Goal: Task Accomplishment & Management: Manage account settings

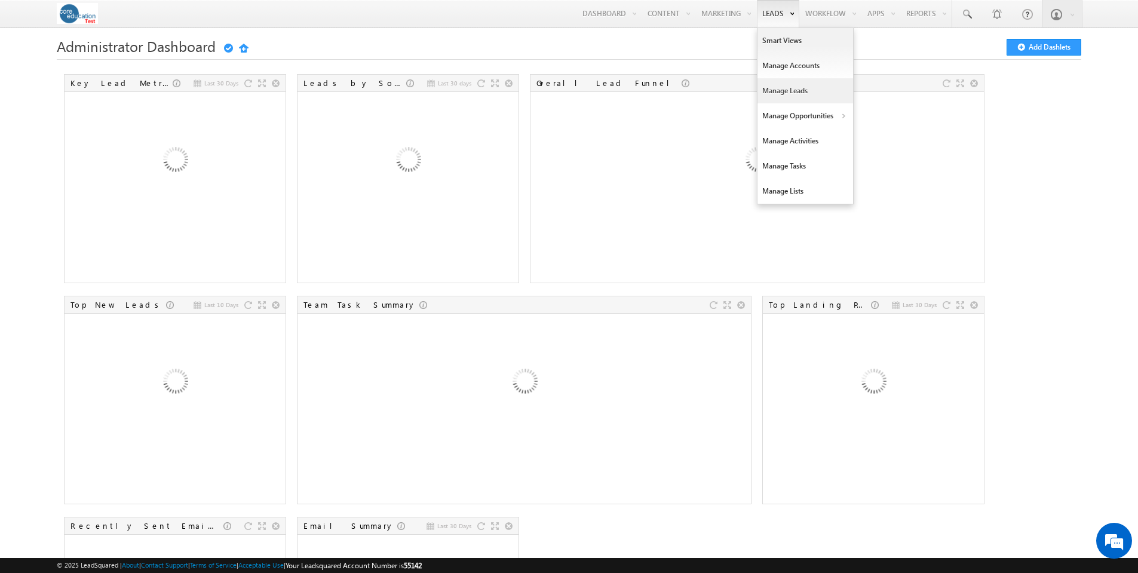
click at [779, 92] on link "Manage Leads" at bounding box center [806, 90] width 96 height 25
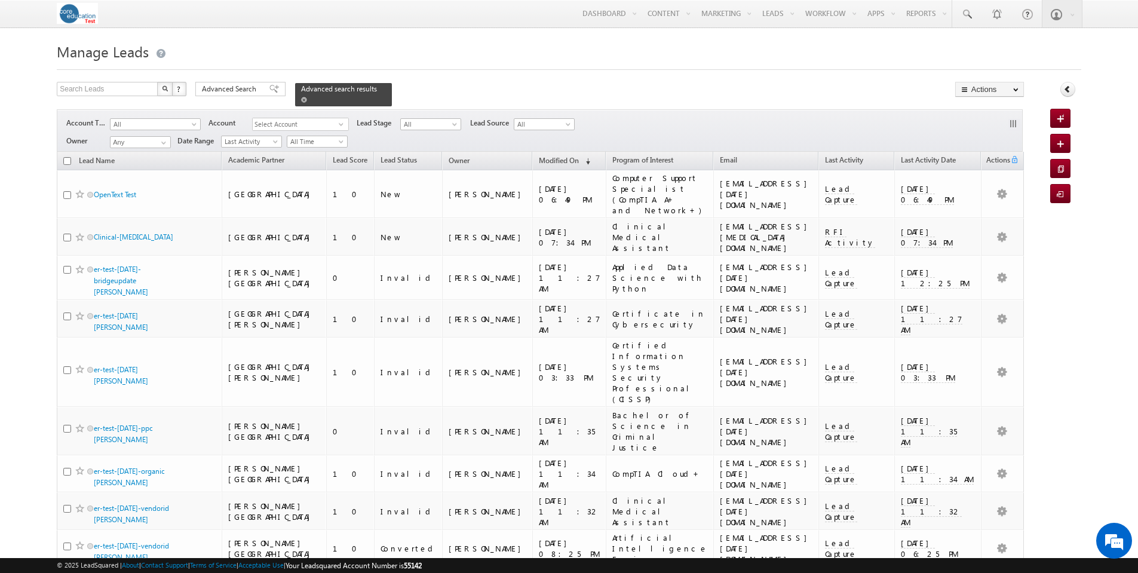
click at [307, 97] on span at bounding box center [304, 100] width 6 height 6
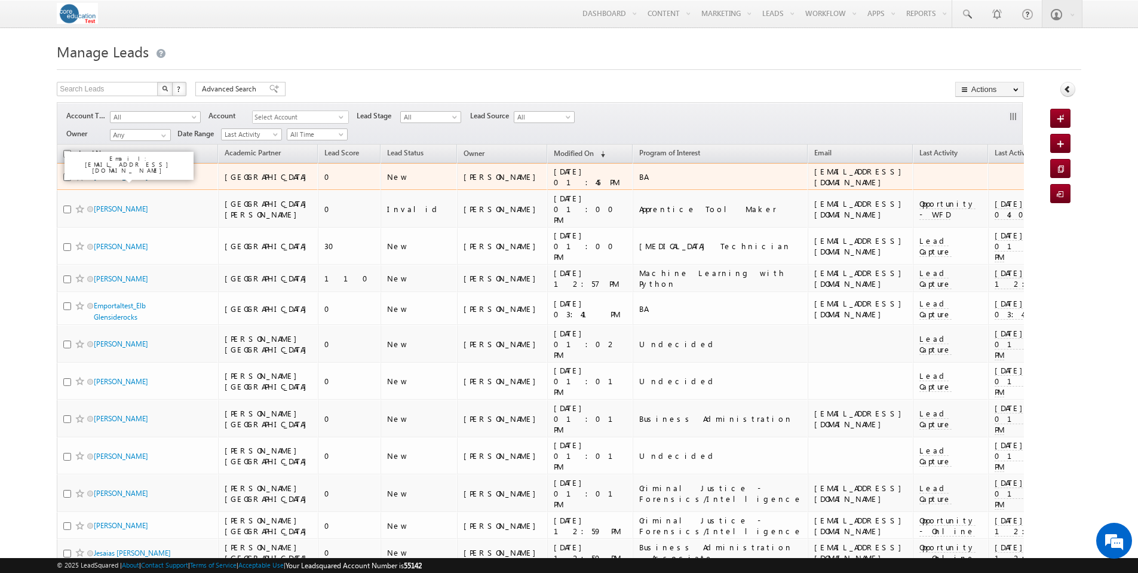
click at [142, 176] on link "Aaliyah Scarbrough" at bounding box center [121, 176] width 54 height 9
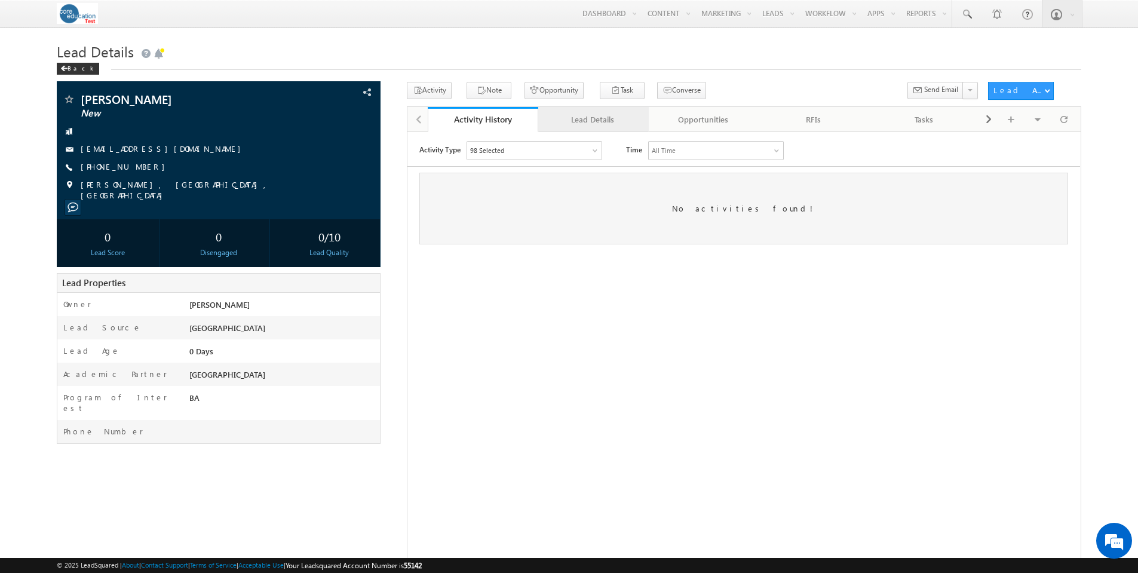
click at [589, 120] on div "Lead Details" at bounding box center [593, 119] width 90 height 14
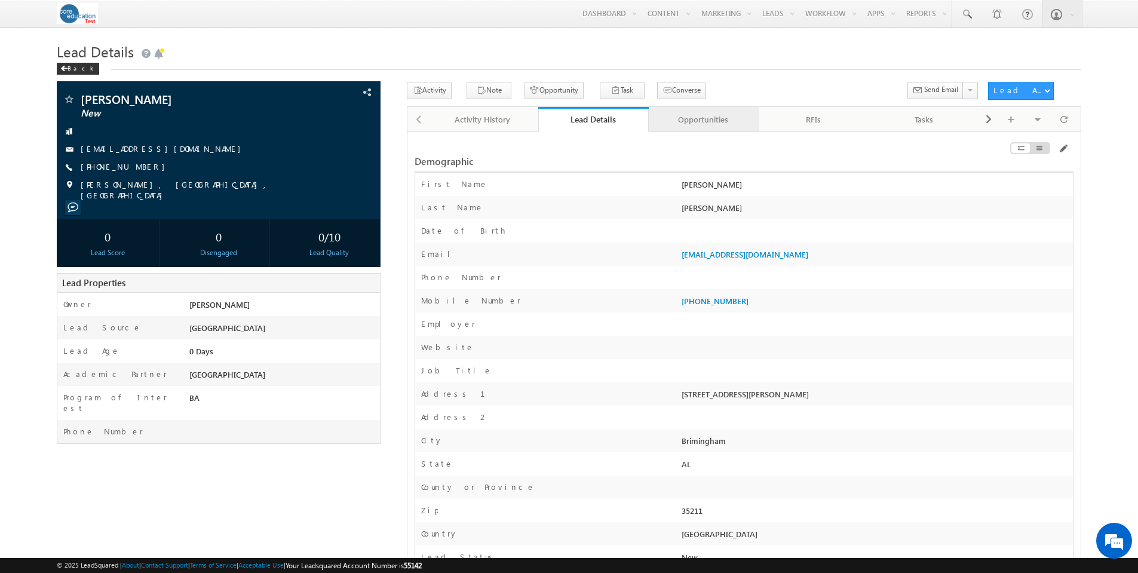
click at [709, 119] on div "Opportunities" at bounding box center [704, 119] width 90 height 14
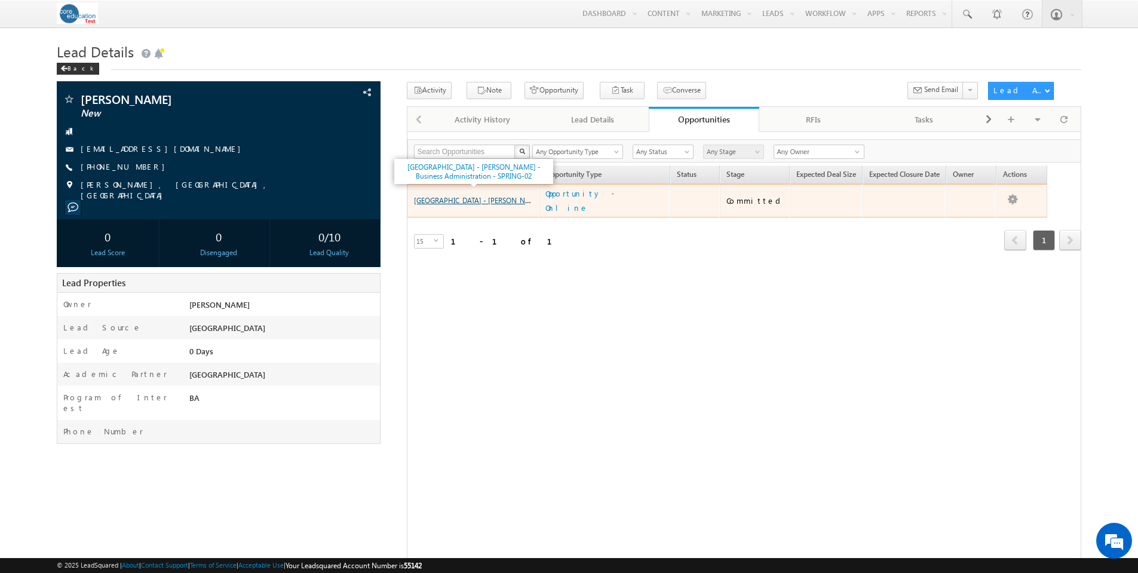
click at [499, 195] on link "[GEOGRAPHIC_DATA] - [PERSON_NAME] - Business Administration - SPRING-02" at bounding box center [539, 200] width 251 height 10
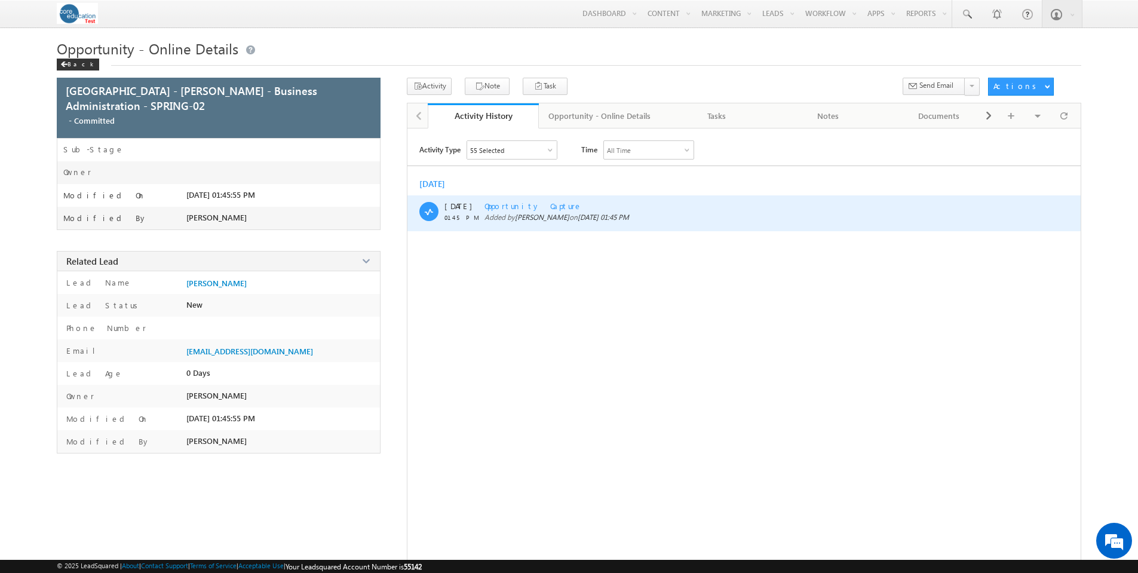
click at [512, 206] on span "Opportunity Capture" at bounding box center [534, 206] width 98 height 10
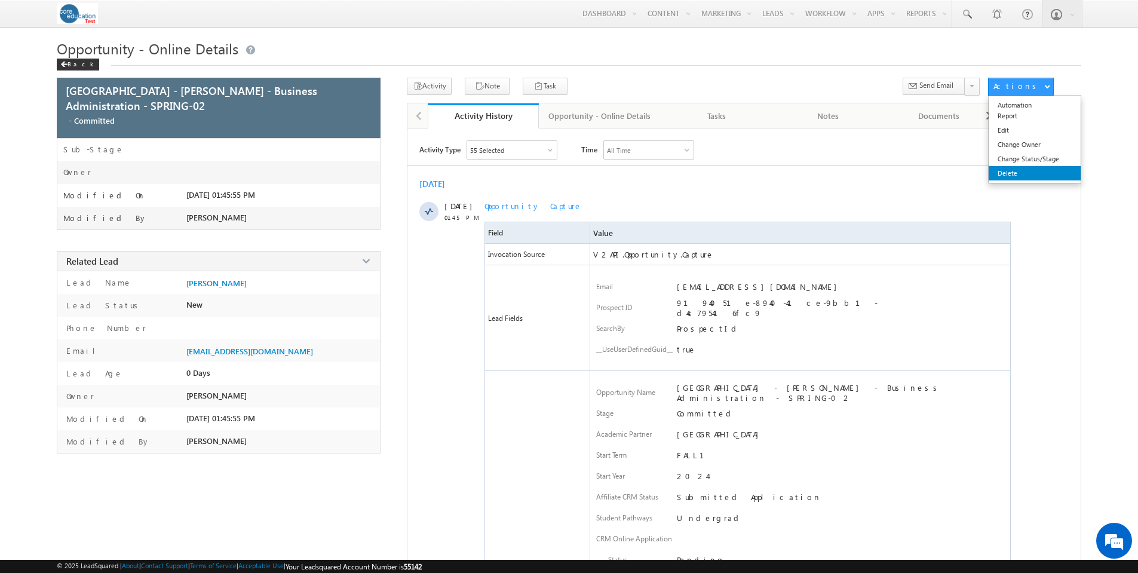
click at [1022, 173] on link "Delete" at bounding box center [1035, 173] width 92 height 14
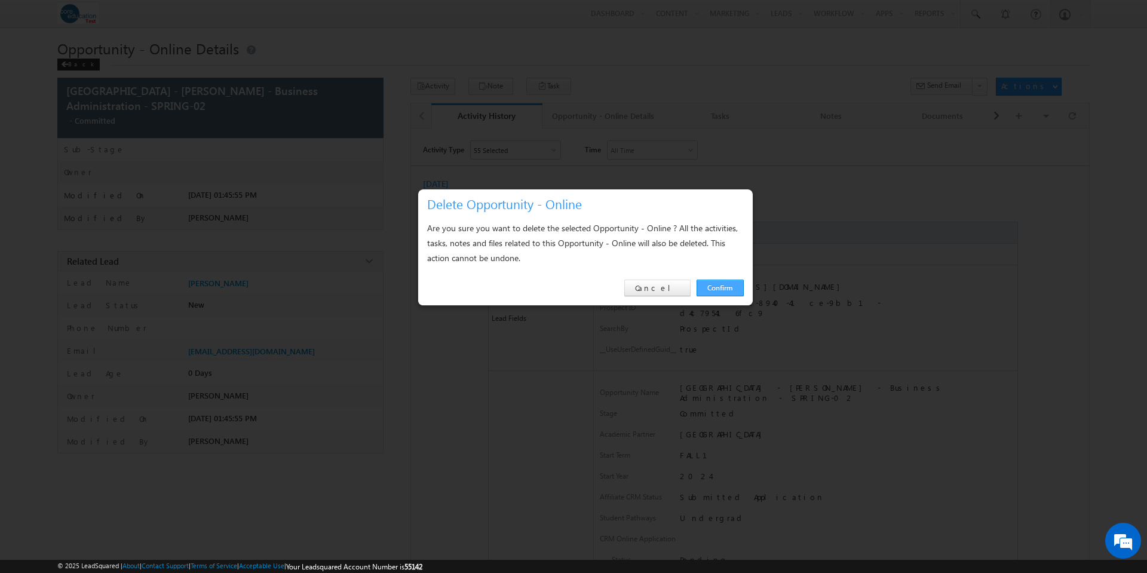
click at [706, 285] on link "Confirm" at bounding box center [720, 288] width 47 height 17
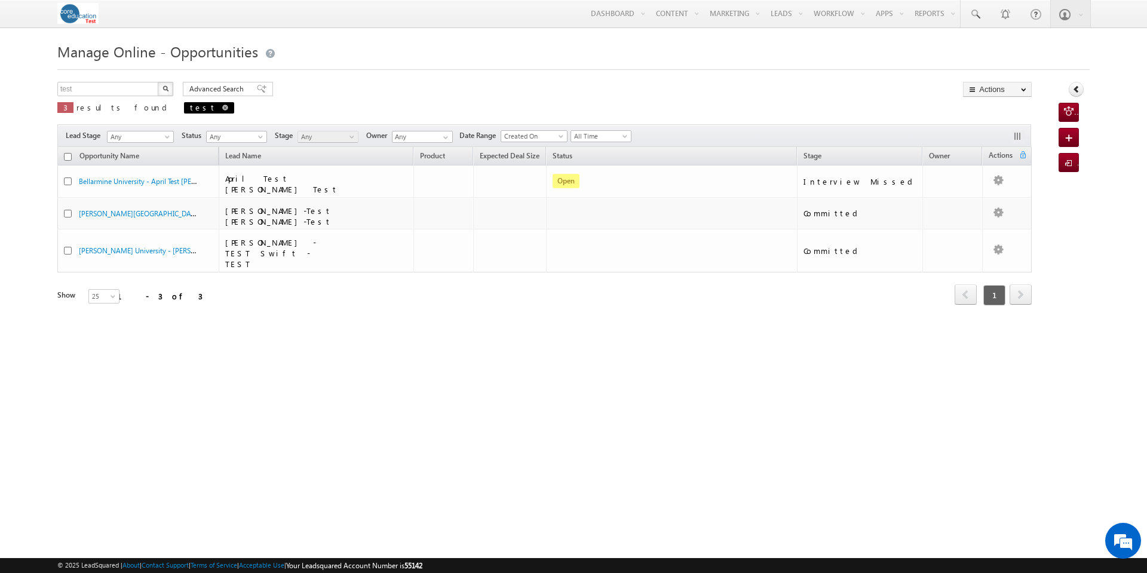
click at [222, 107] on span at bounding box center [225, 108] width 6 height 6
type input "Search Online - Opportunities"
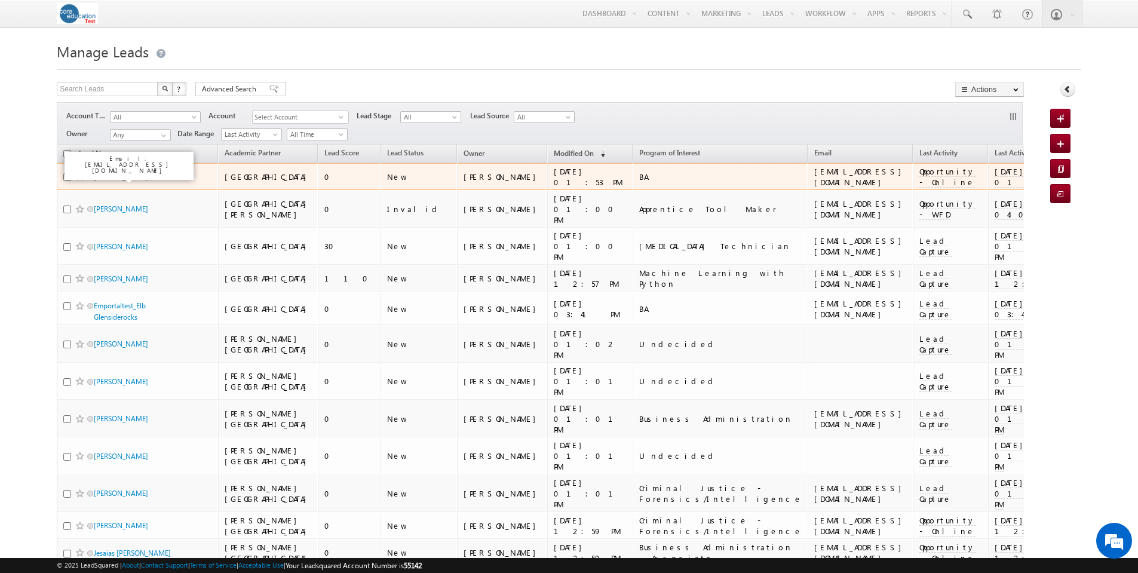
click at [137, 176] on link "[PERSON_NAME]" at bounding box center [121, 176] width 54 height 9
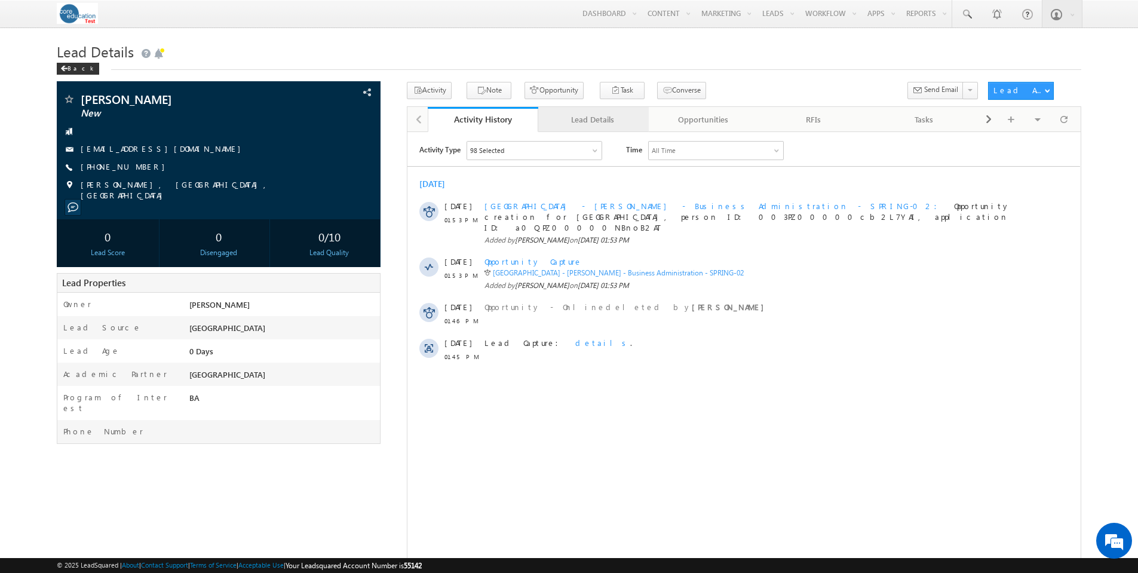
click at [596, 122] on div "Lead Details" at bounding box center [593, 119] width 90 height 14
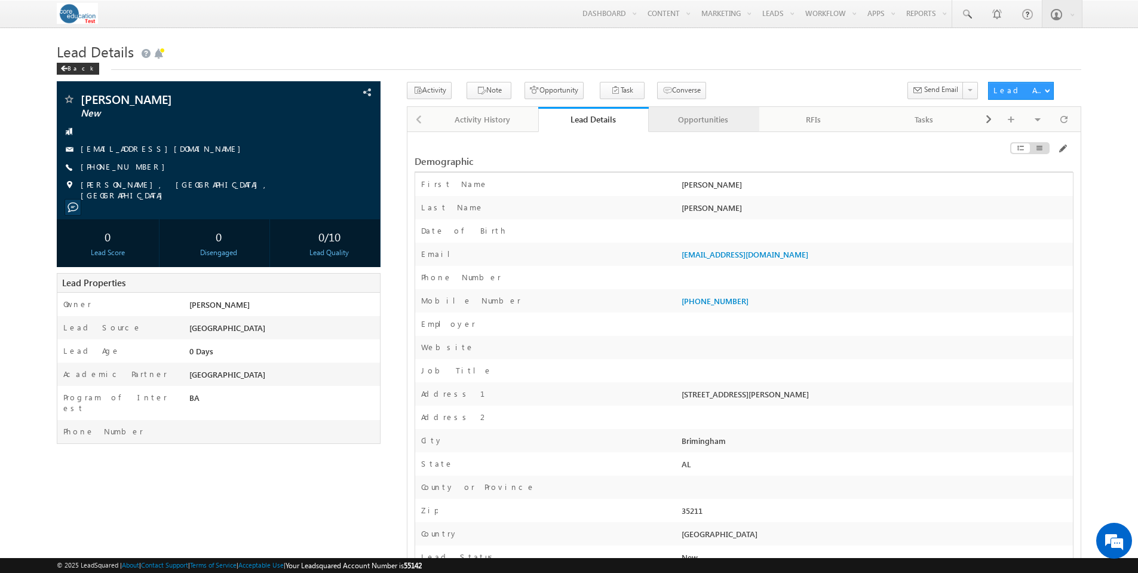
click at [693, 124] on div "Opportunities" at bounding box center [704, 119] width 90 height 14
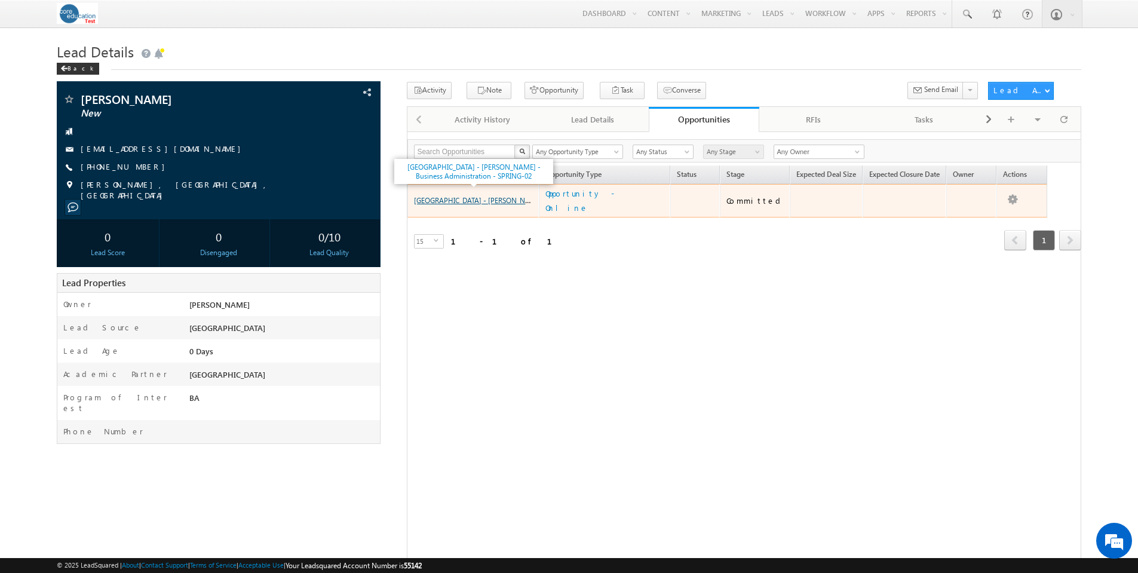
click at [482, 195] on link "Arcadia University - Aaliyah Scarbrough - Business Administration - SPRING-02" at bounding box center [539, 200] width 251 height 10
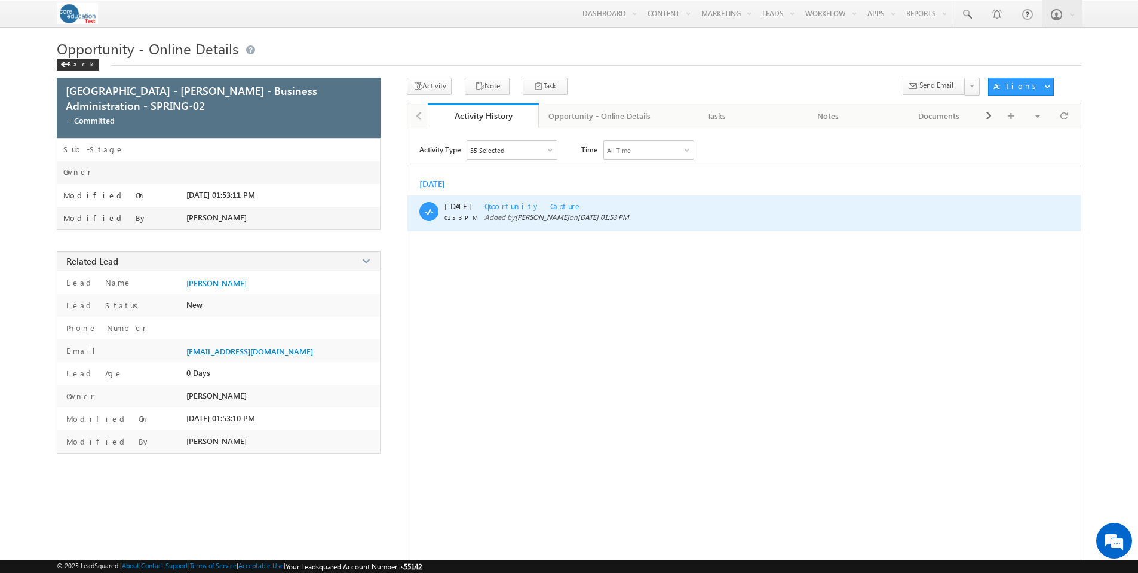
click at [530, 207] on span "Opportunity Capture" at bounding box center [534, 206] width 98 height 10
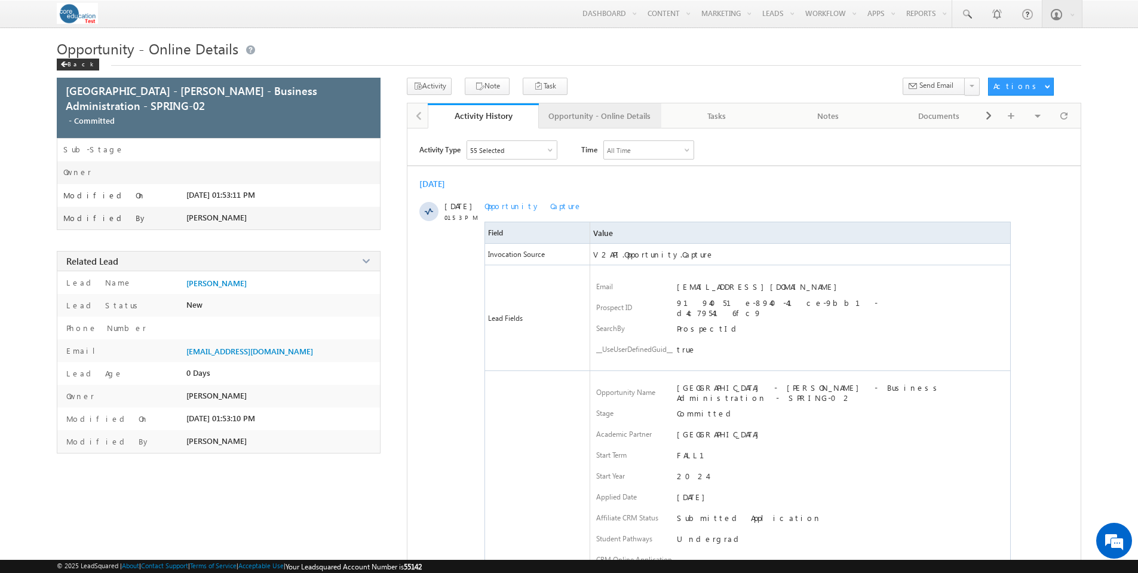
click at [600, 104] on link "Opportunity - Online Details" at bounding box center [600, 115] width 123 height 25
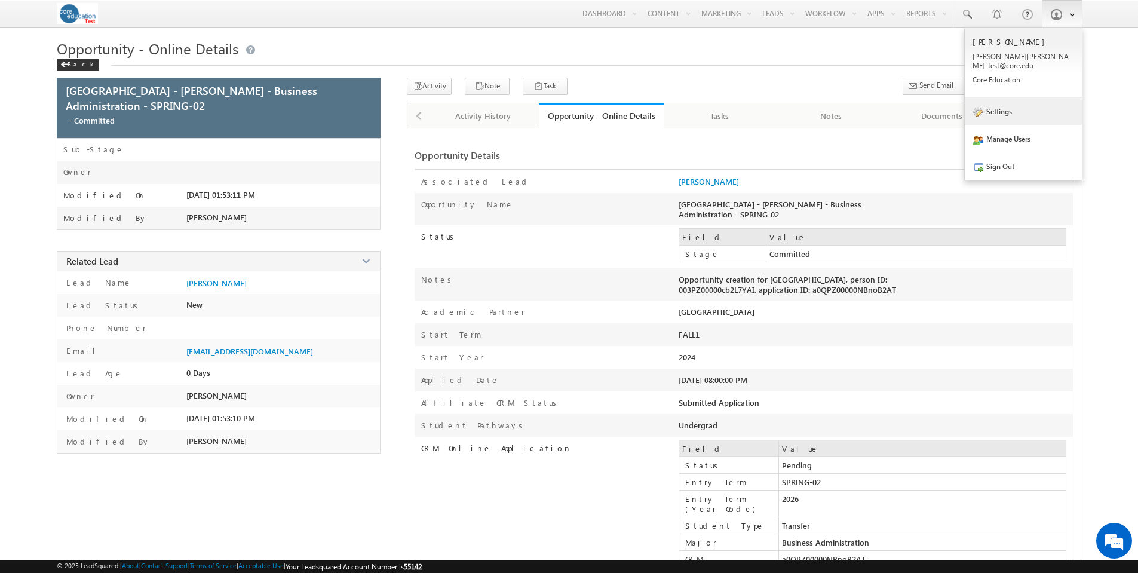
click at [997, 98] on link "Settings" at bounding box center [1023, 110] width 117 height 27
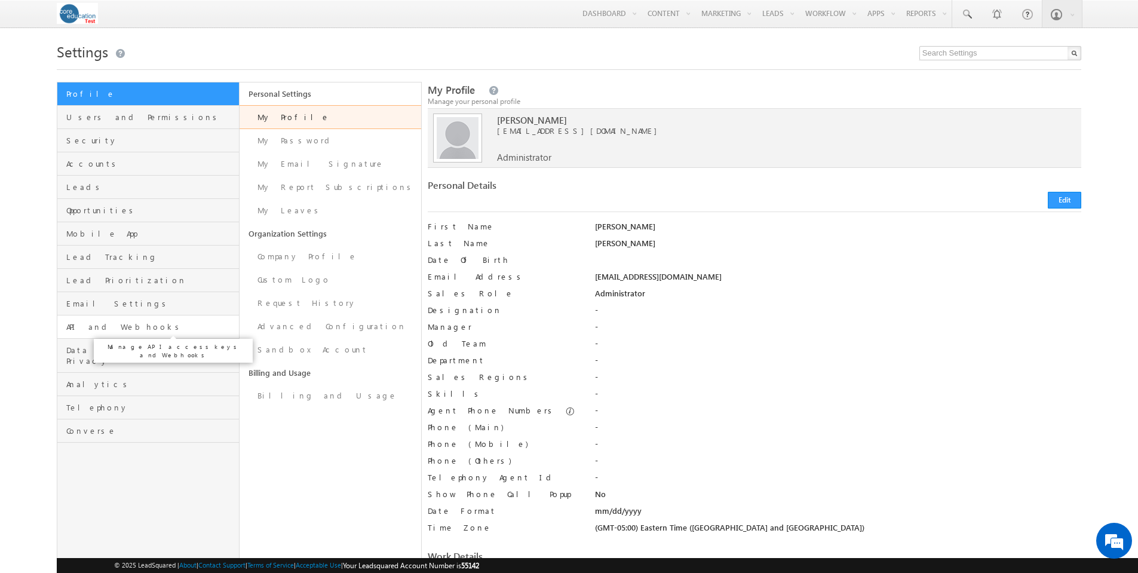
click at [104, 329] on span "API and Webhooks" at bounding box center [150, 326] width 169 height 11
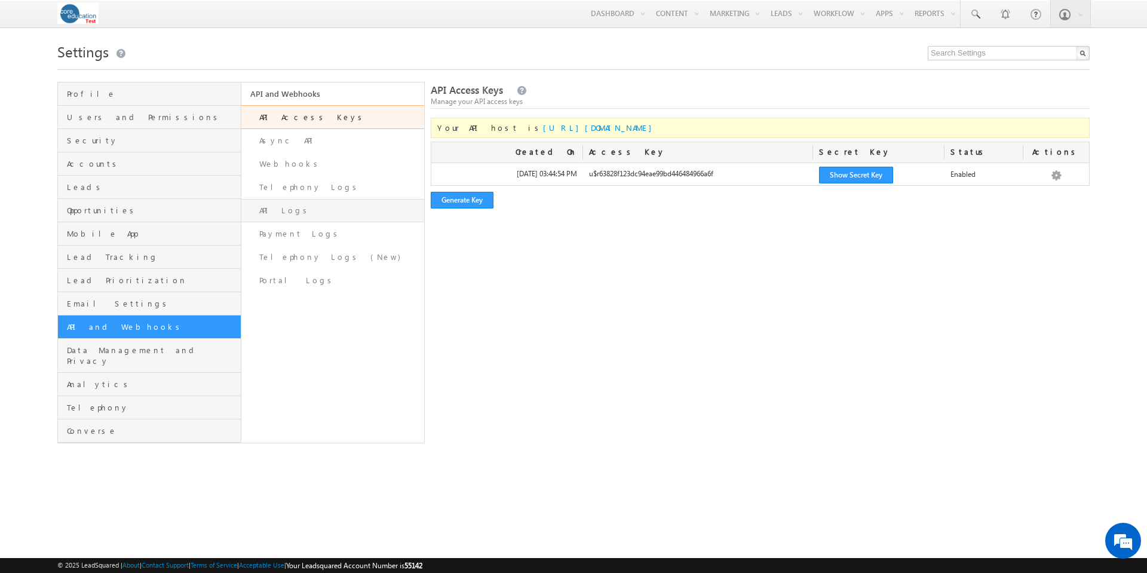
click at [280, 212] on link "API Logs" at bounding box center [332, 210] width 183 height 23
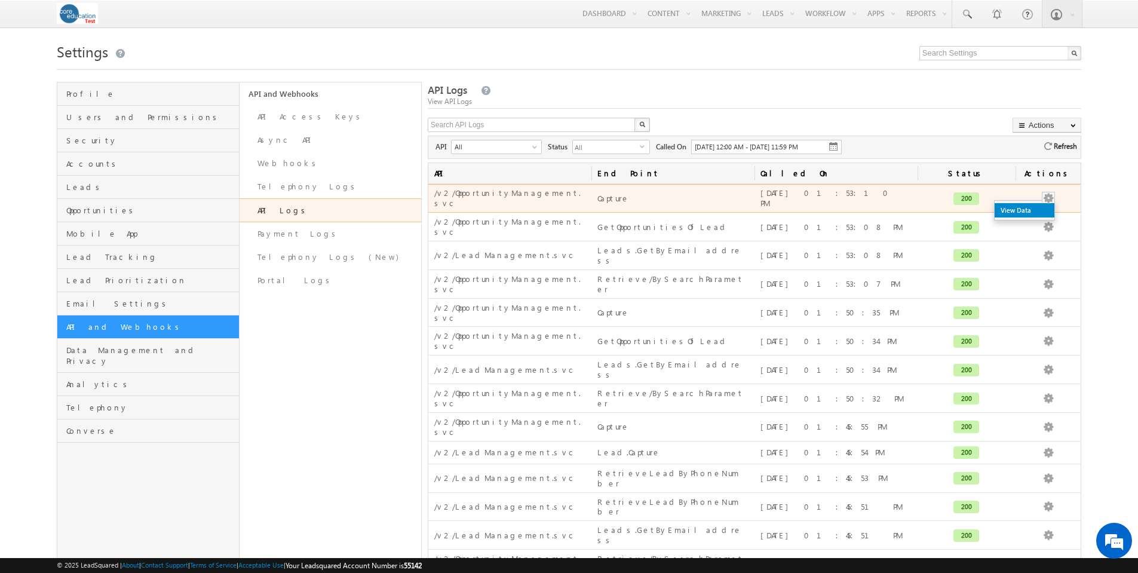
click at [1048, 207] on link "View Data" at bounding box center [1025, 210] width 60 height 14
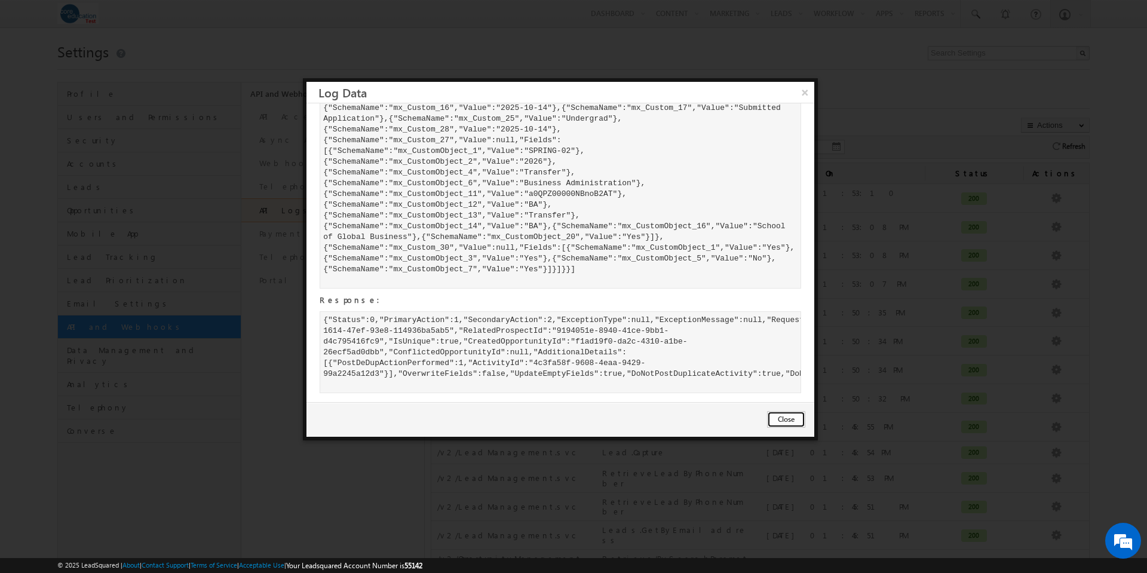
click at [790, 419] on button "Close" at bounding box center [786, 419] width 38 height 17
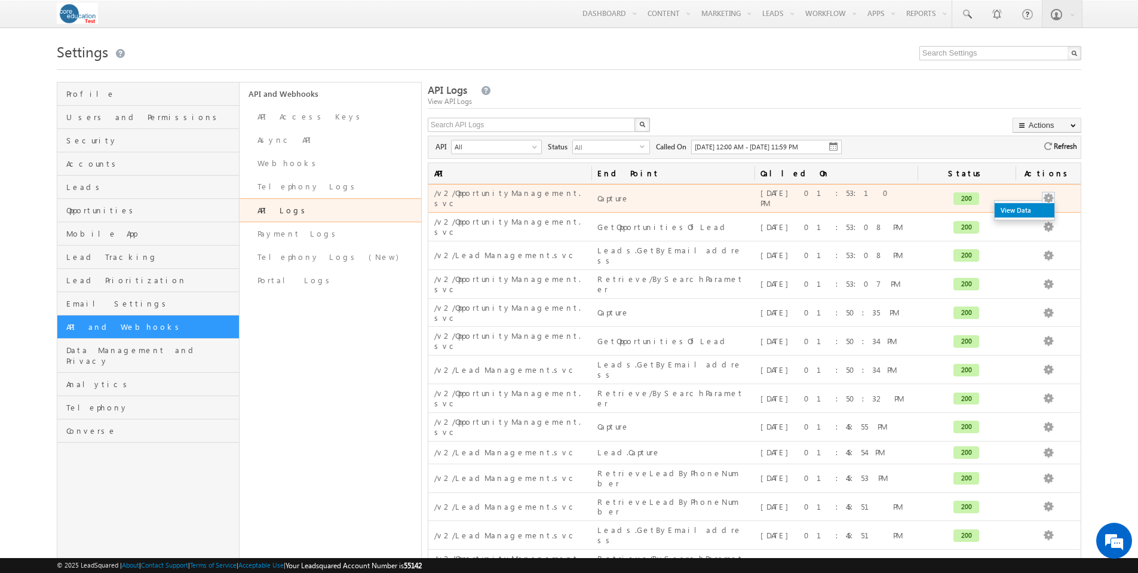
click at [1037, 209] on link "View Data" at bounding box center [1025, 210] width 60 height 14
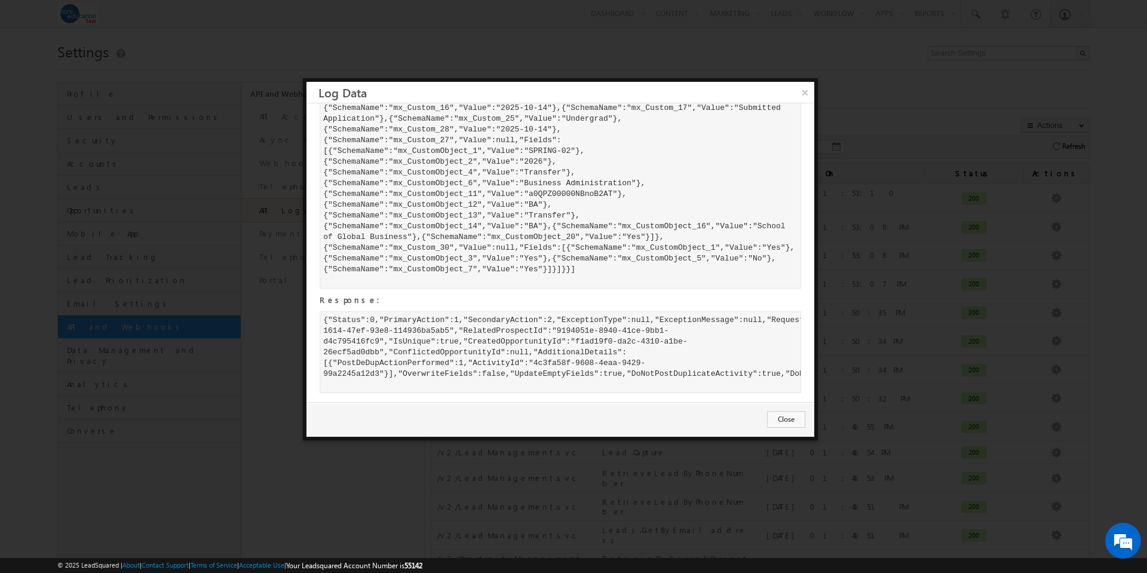
scroll to position [327, 0]
click at [785, 418] on button "Close" at bounding box center [786, 419] width 38 height 17
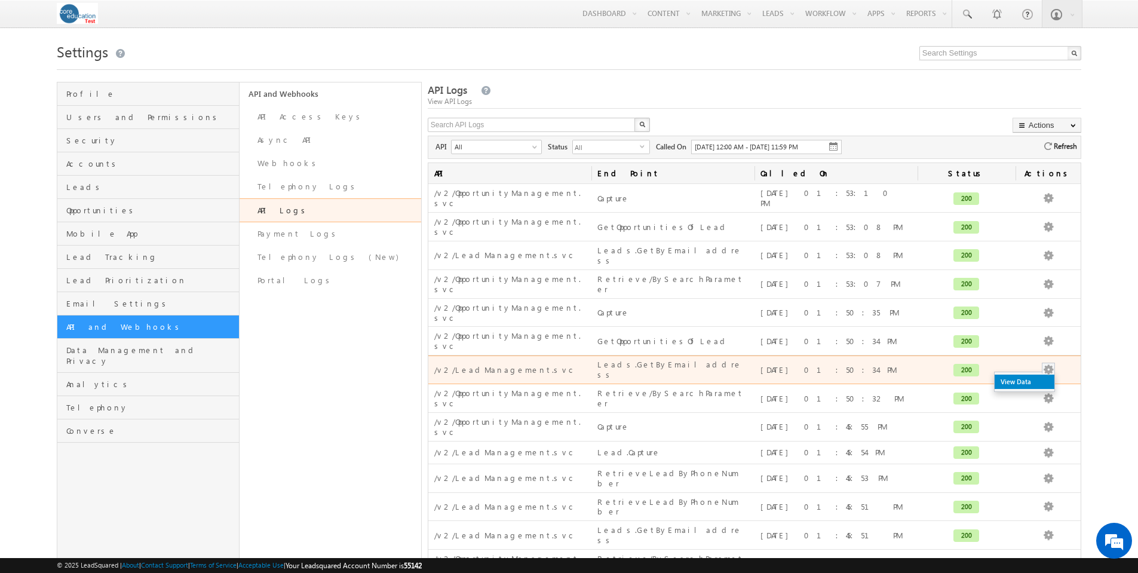
click at [1042, 375] on link "View Data" at bounding box center [1025, 382] width 60 height 14
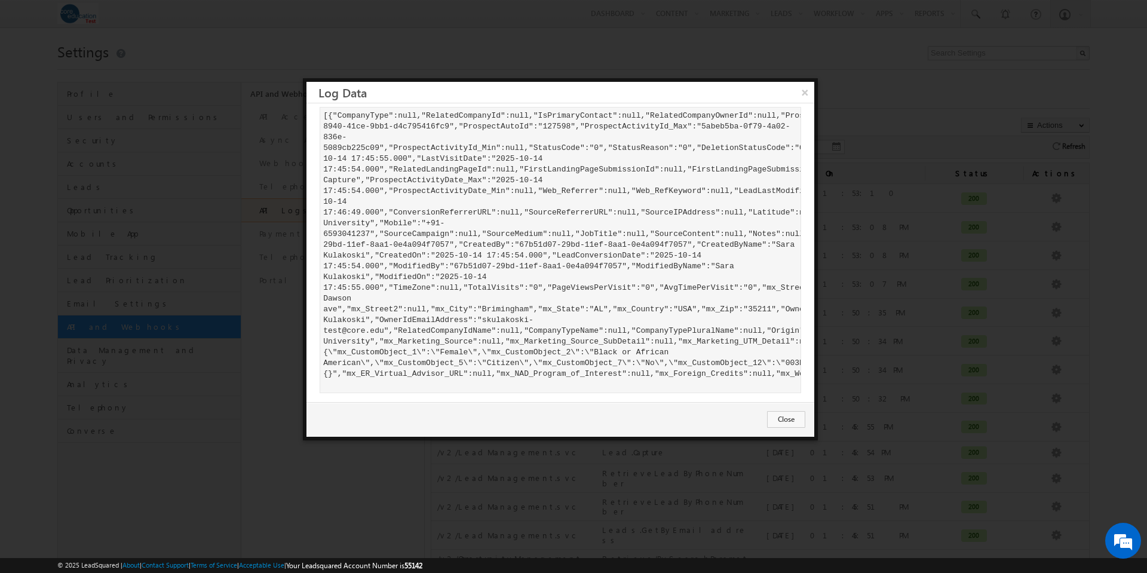
scroll to position [0, 0]
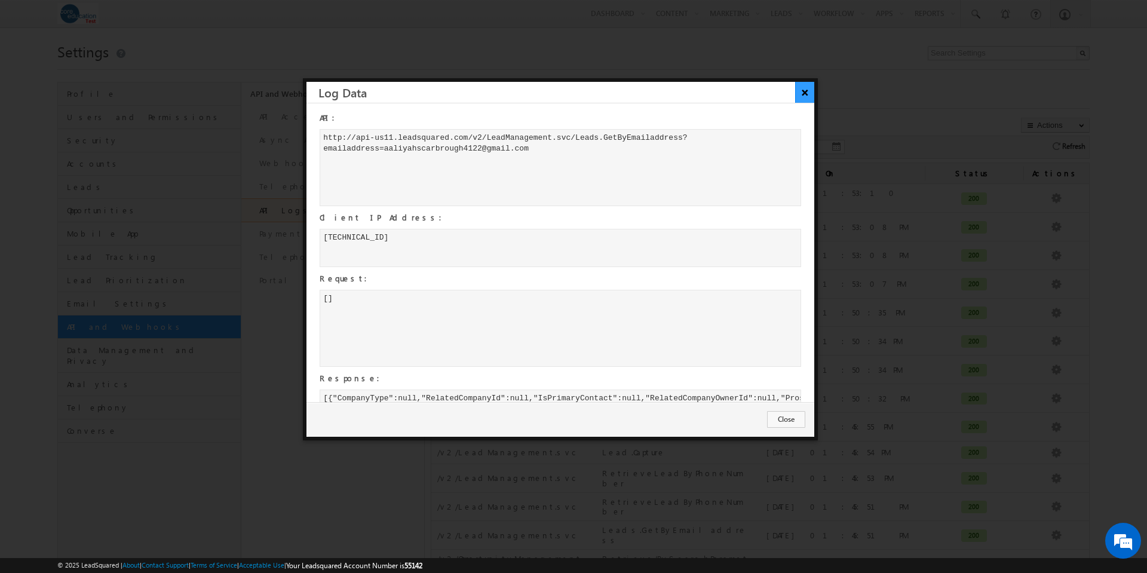
click at [805, 96] on button "×" at bounding box center [805, 92] width 20 height 21
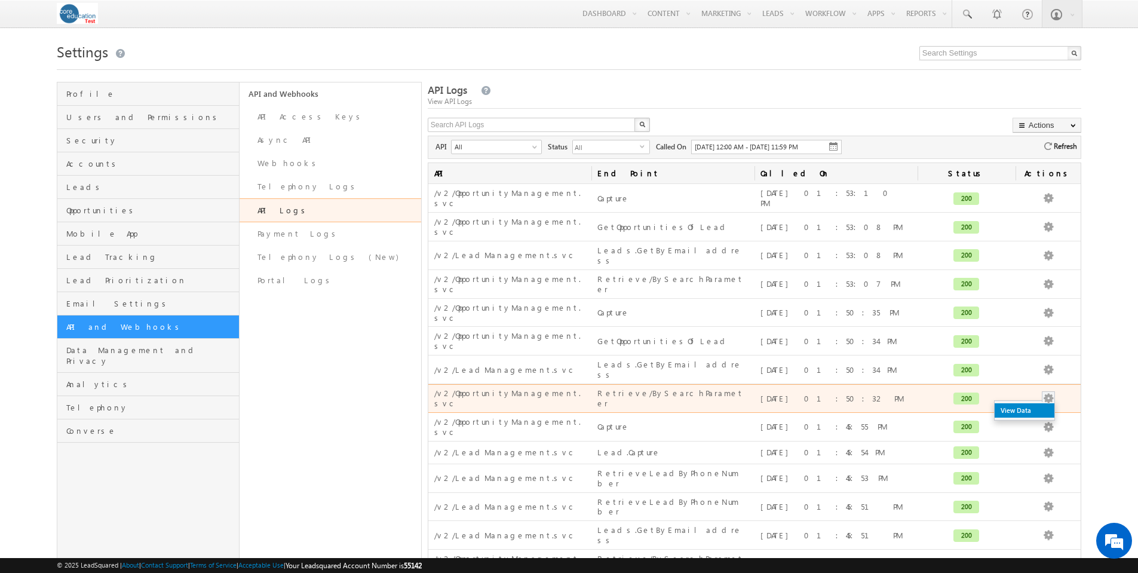
click at [1037, 403] on link "View Data" at bounding box center [1025, 410] width 60 height 14
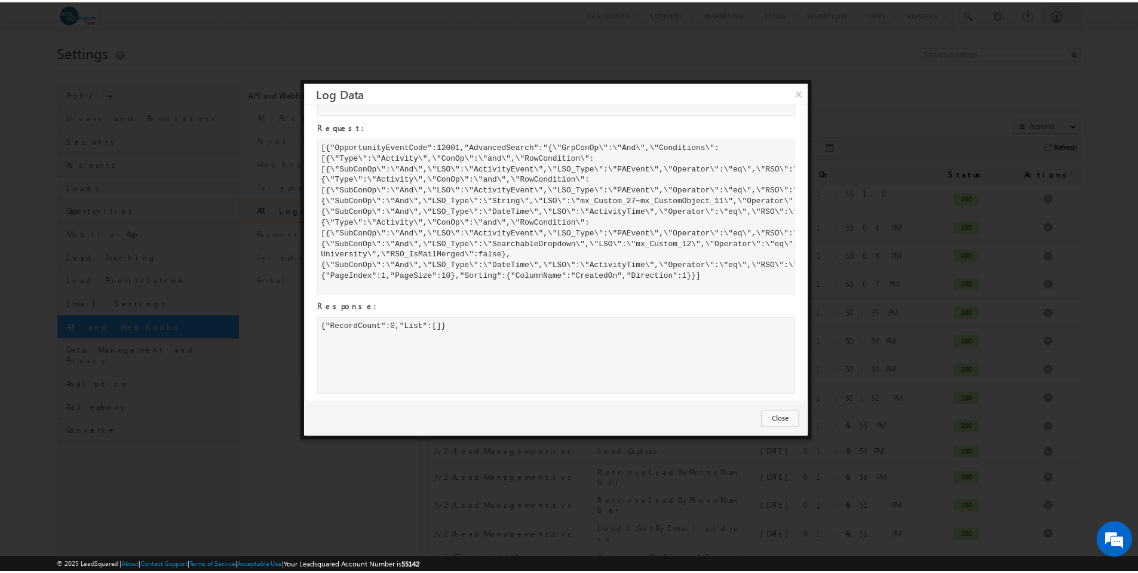
scroll to position [163, 0]
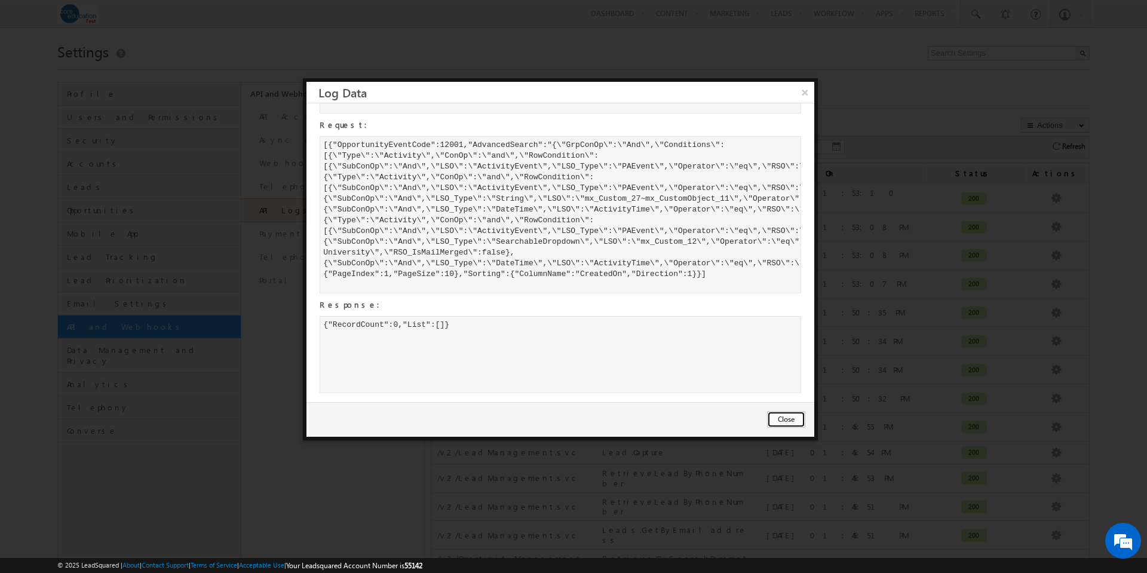
click at [791, 419] on button "Close" at bounding box center [786, 419] width 38 height 17
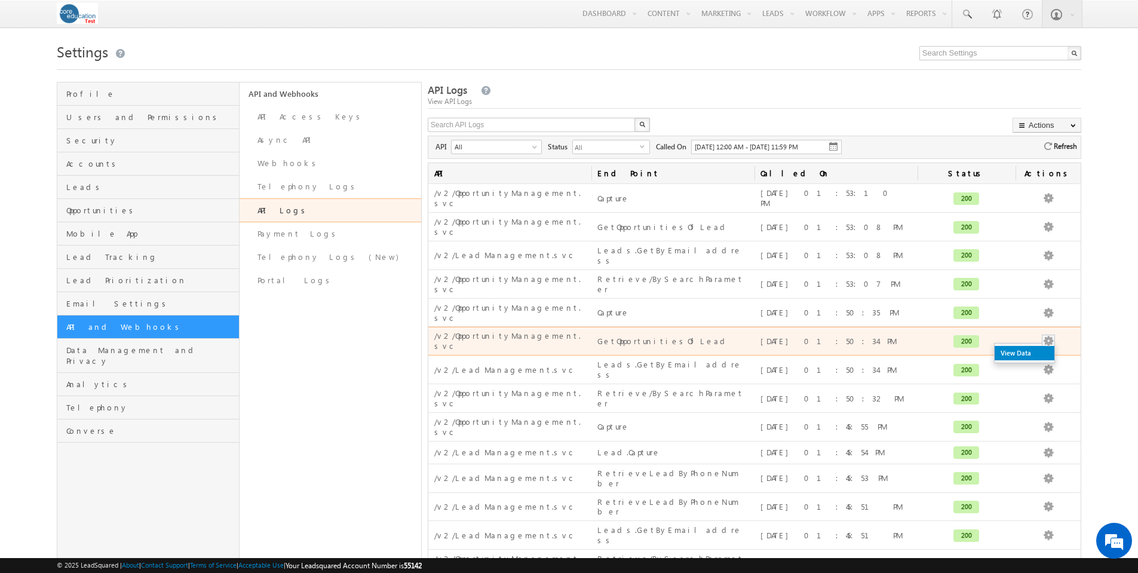
click at [1037, 346] on link "View Data" at bounding box center [1025, 353] width 60 height 14
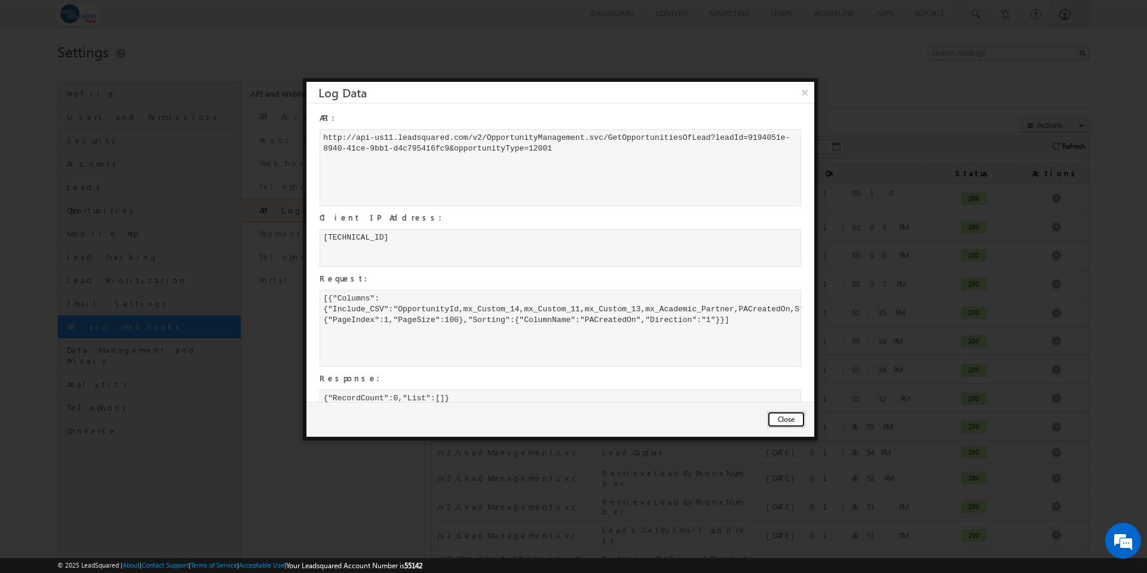
click at [784, 418] on button "Close" at bounding box center [786, 419] width 38 height 17
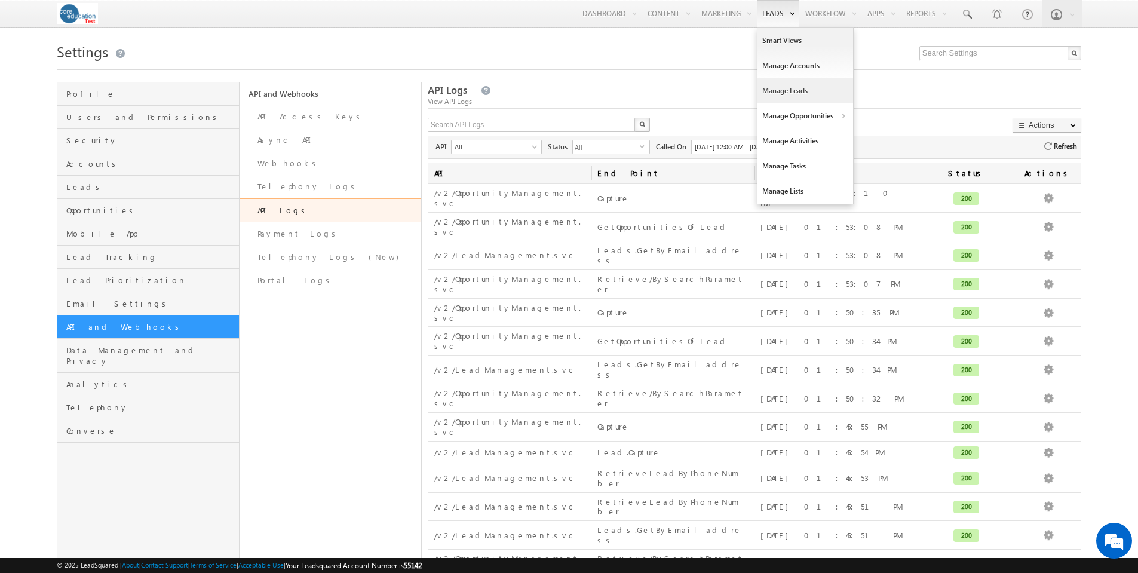
click at [800, 91] on link "Manage Leads" at bounding box center [806, 90] width 96 height 25
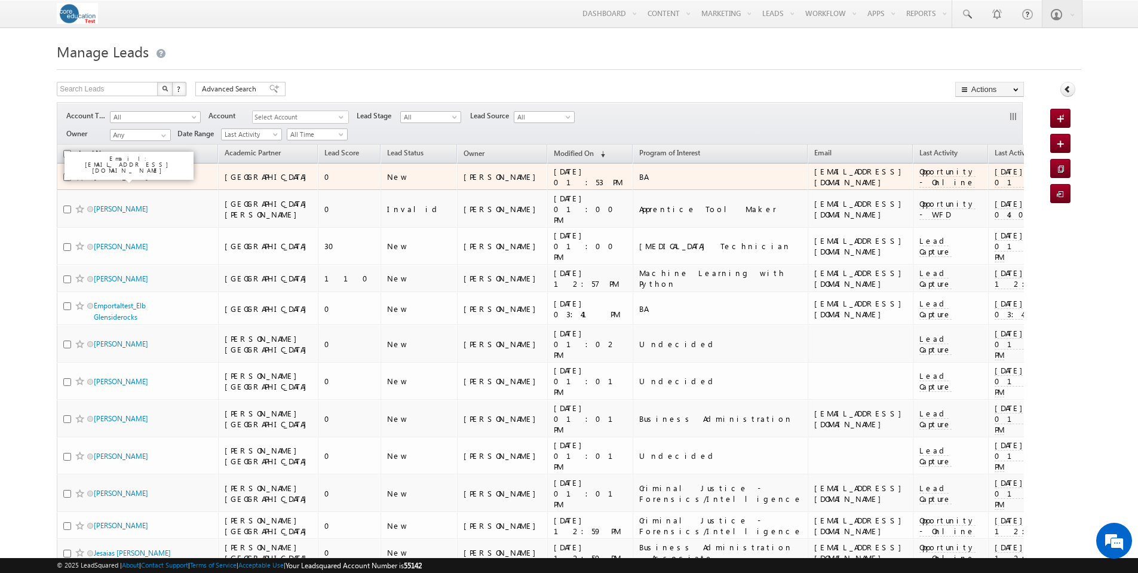
click at [132, 176] on link "[PERSON_NAME]" at bounding box center [121, 176] width 54 height 9
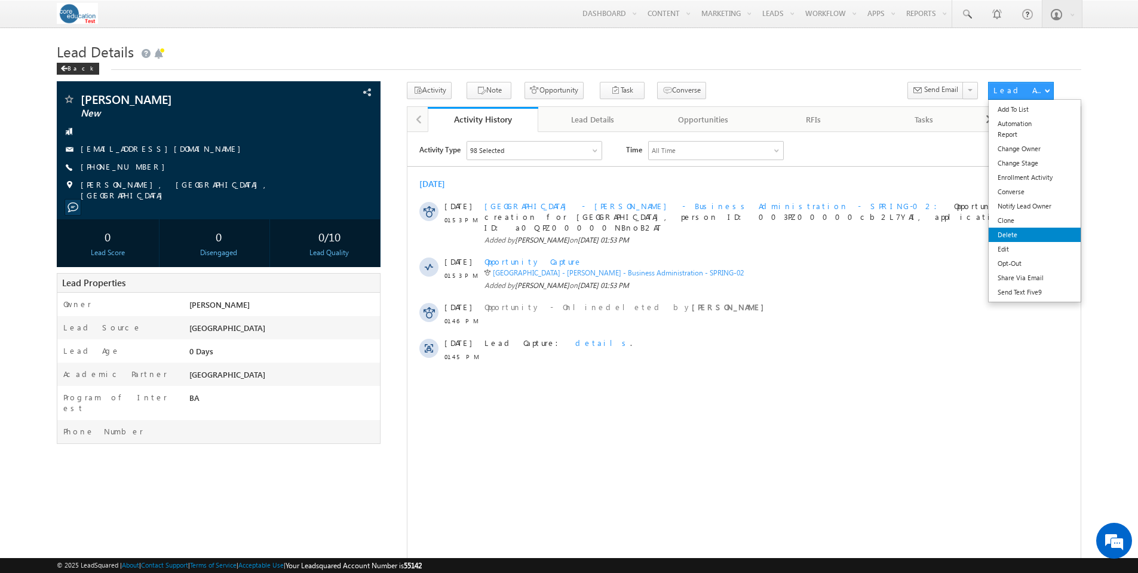
click at [1022, 235] on link "Delete" at bounding box center [1035, 235] width 92 height 14
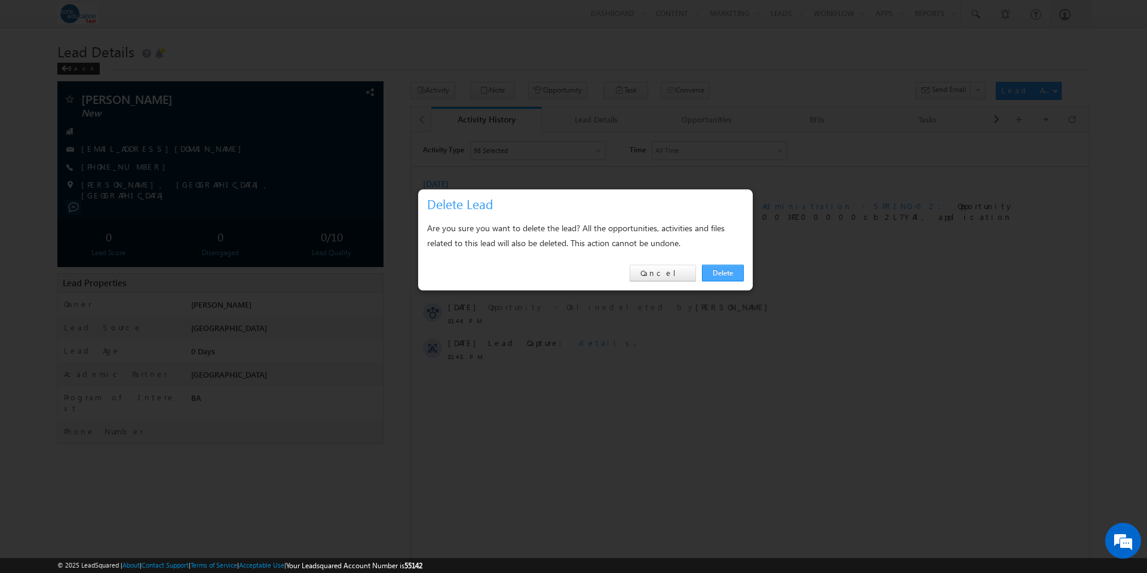
click at [725, 270] on link "Delete" at bounding box center [723, 273] width 42 height 17
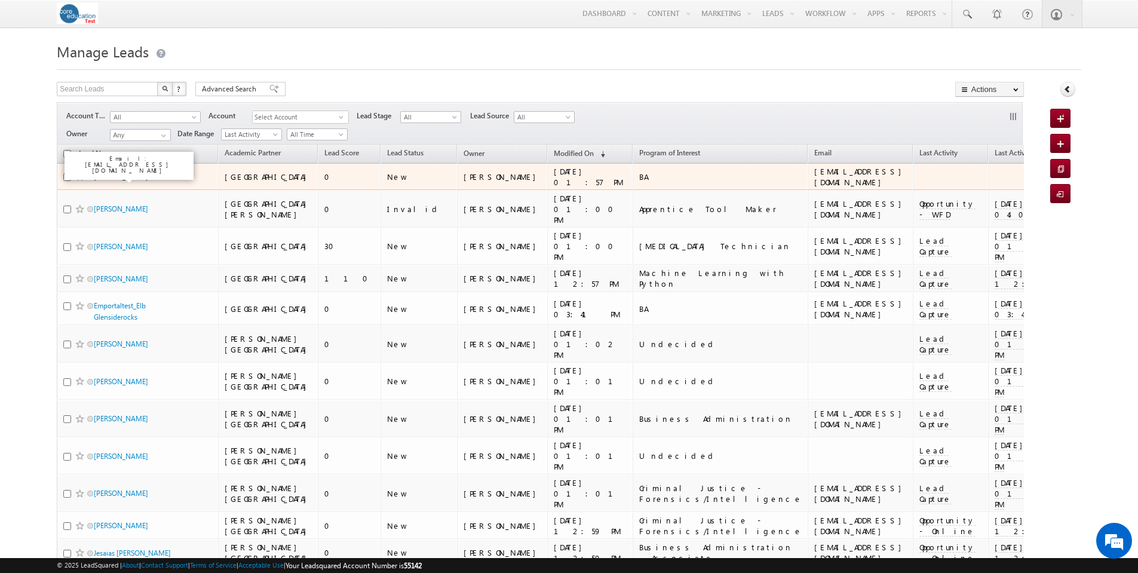
click at [142, 175] on link "[PERSON_NAME]" at bounding box center [121, 176] width 54 height 9
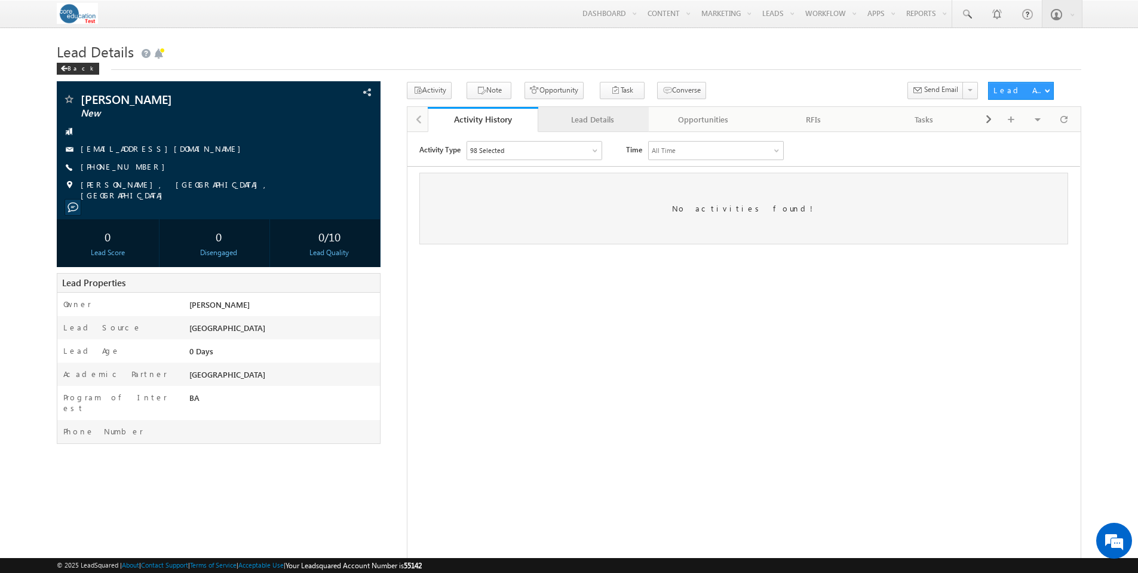
click at [606, 121] on div "Lead Details" at bounding box center [593, 119] width 90 height 14
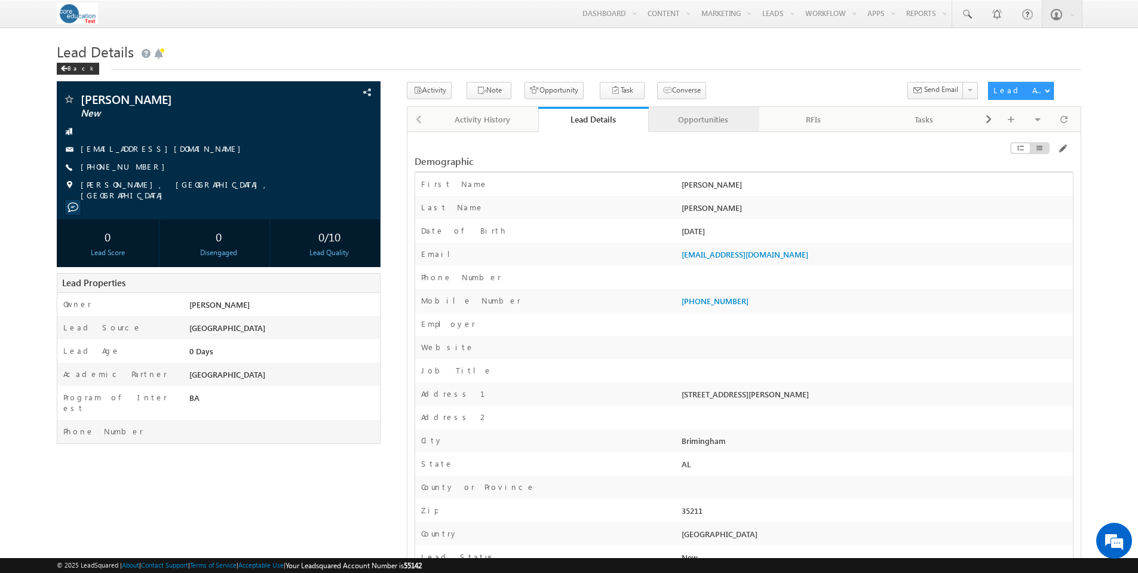
click at [700, 123] on div "Opportunities" at bounding box center [704, 119] width 90 height 14
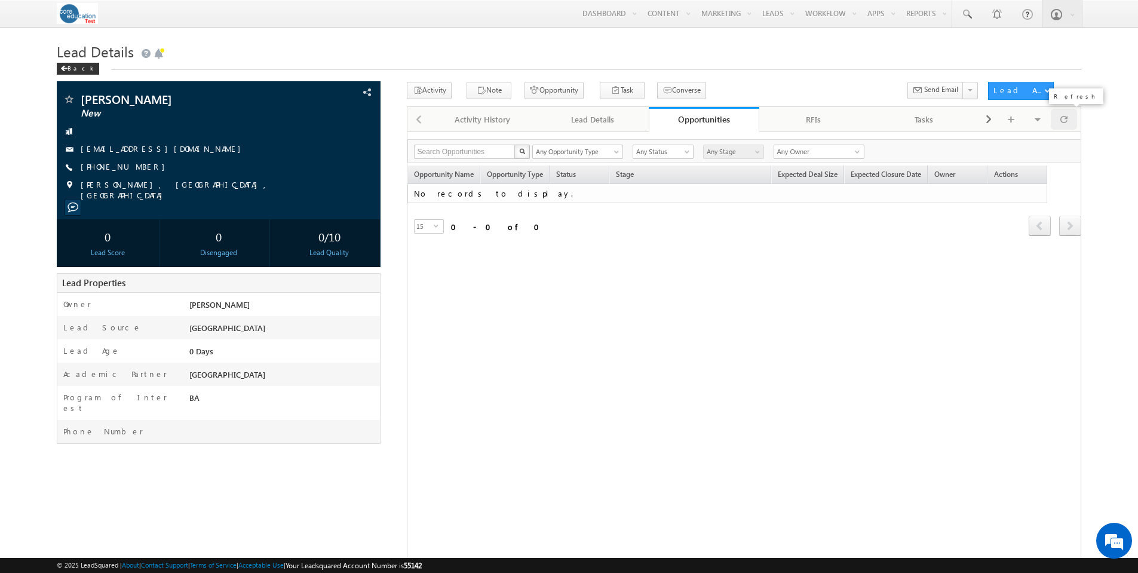
click at [1065, 121] on span at bounding box center [1064, 119] width 7 height 21
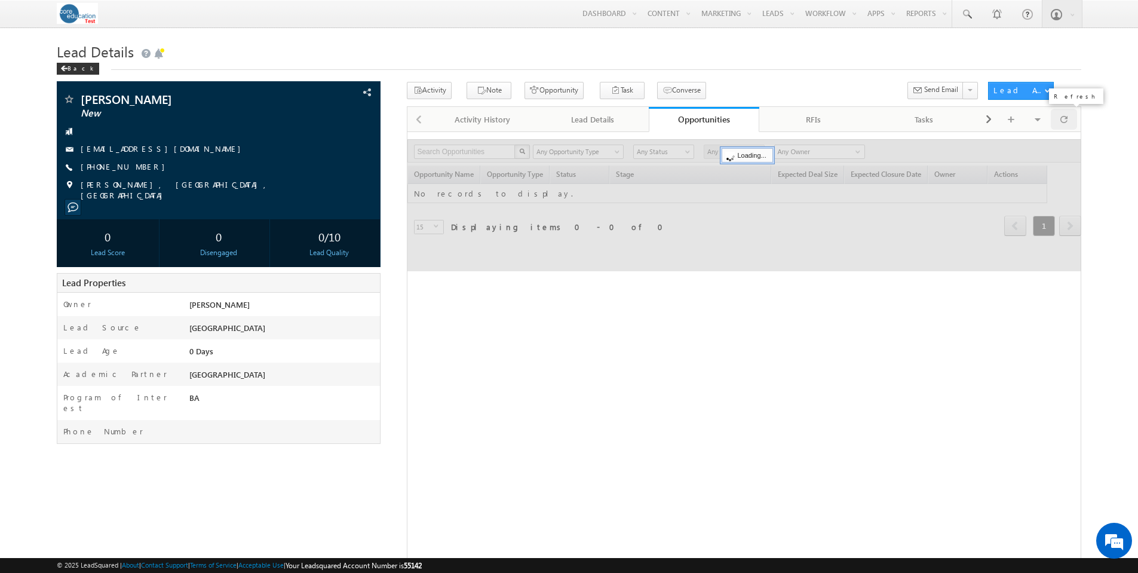
click at [1065, 121] on span at bounding box center [1064, 119] width 7 height 21
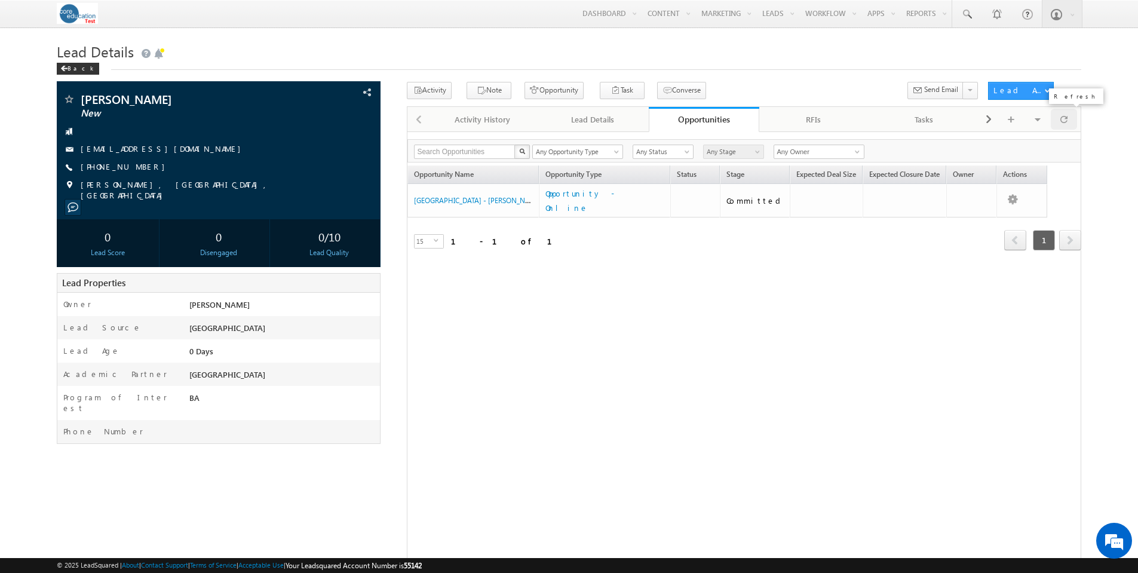
click at [1065, 121] on span at bounding box center [1064, 119] width 7 height 21
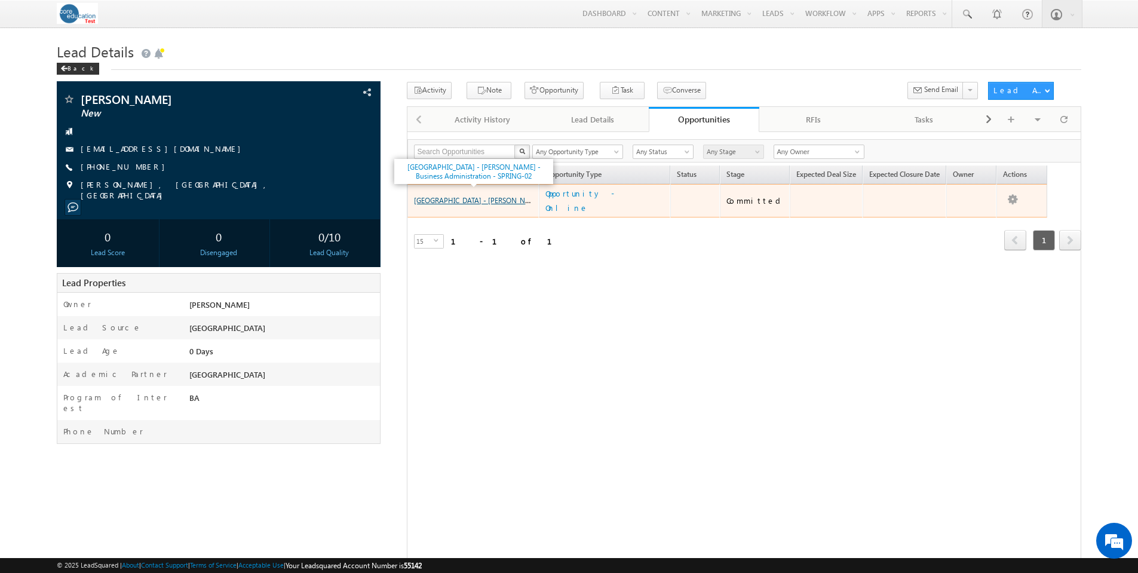
click at [475, 195] on link "[GEOGRAPHIC_DATA] - [PERSON_NAME] - Business Administration - SPRING-02" at bounding box center [539, 200] width 251 height 10
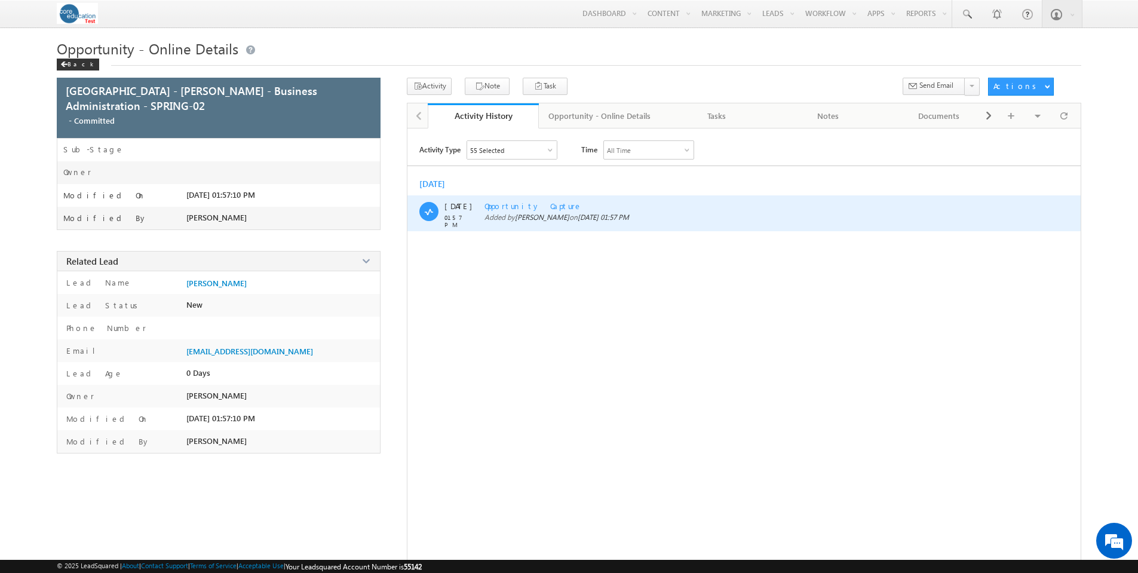
click at [541, 207] on span "Opportunity Capture" at bounding box center [534, 206] width 98 height 10
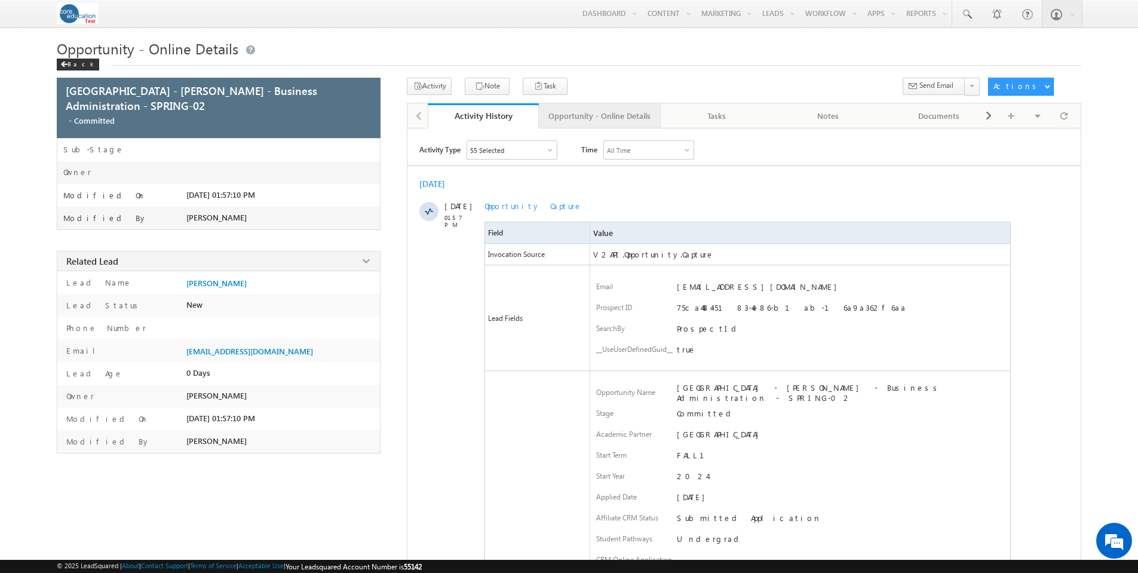
click at [618, 117] on div "Opportunity - Online Details" at bounding box center [600, 116] width 102 height 14
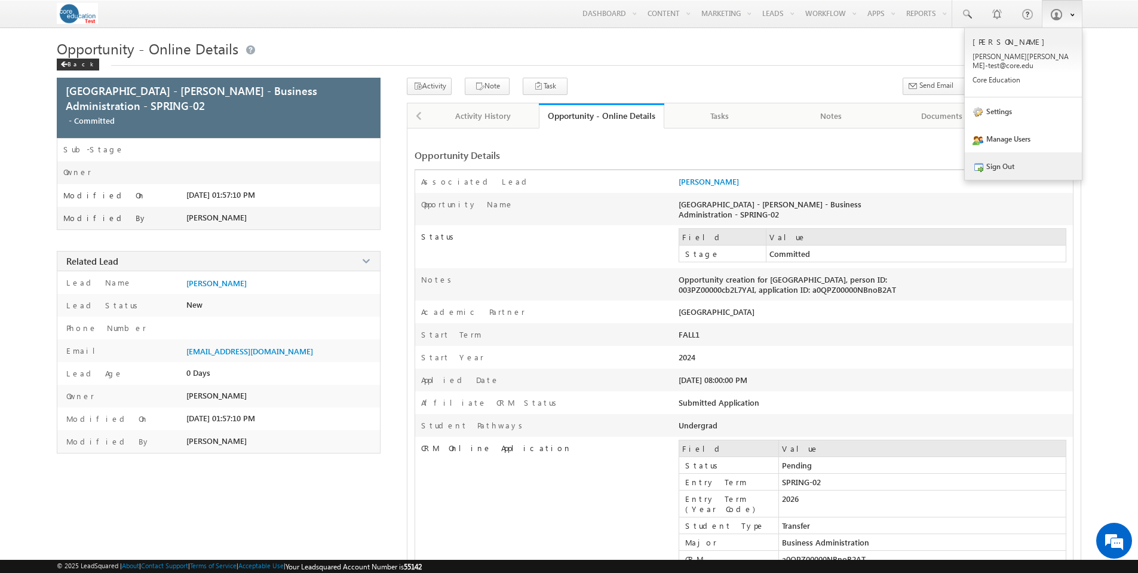
click at [1006, 159] on link "Sign Out" at bounding box center [1023, 165] width 117 height 27
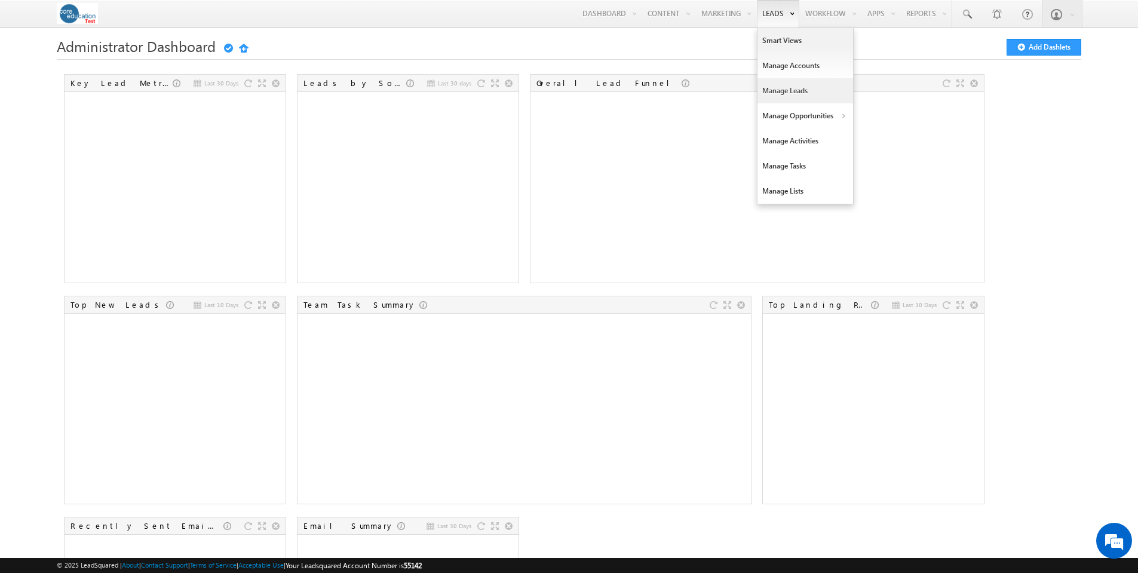
click at [773, 96] on link "Manage Leads" at bounding box center [806, 90] width 96 height 25
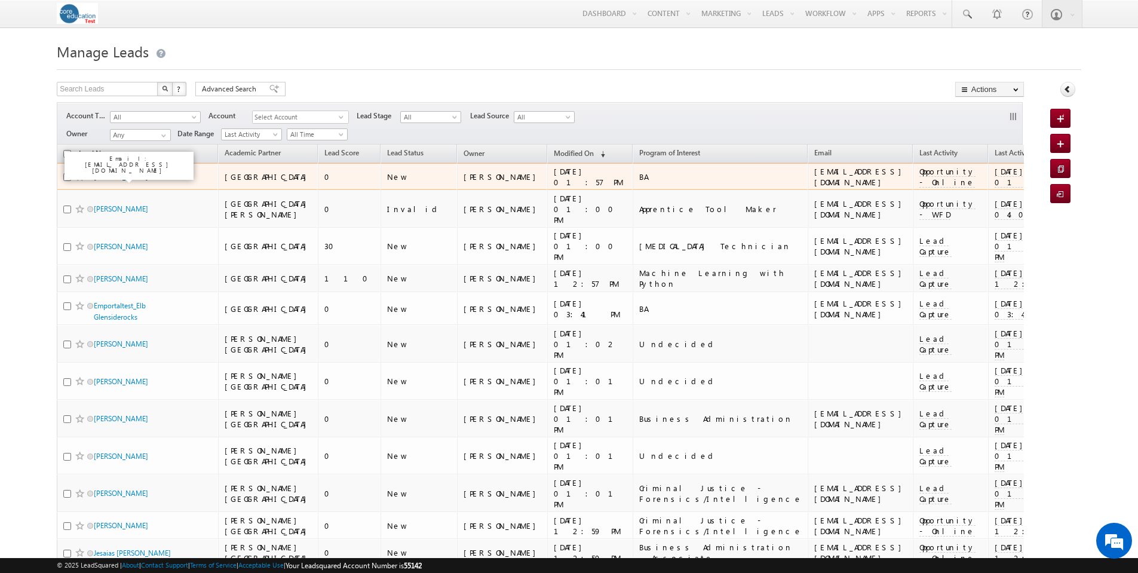
click at [142, 176] on link "[PERSON_NAME]" at bounding box center [121, 176] width 54 height 9
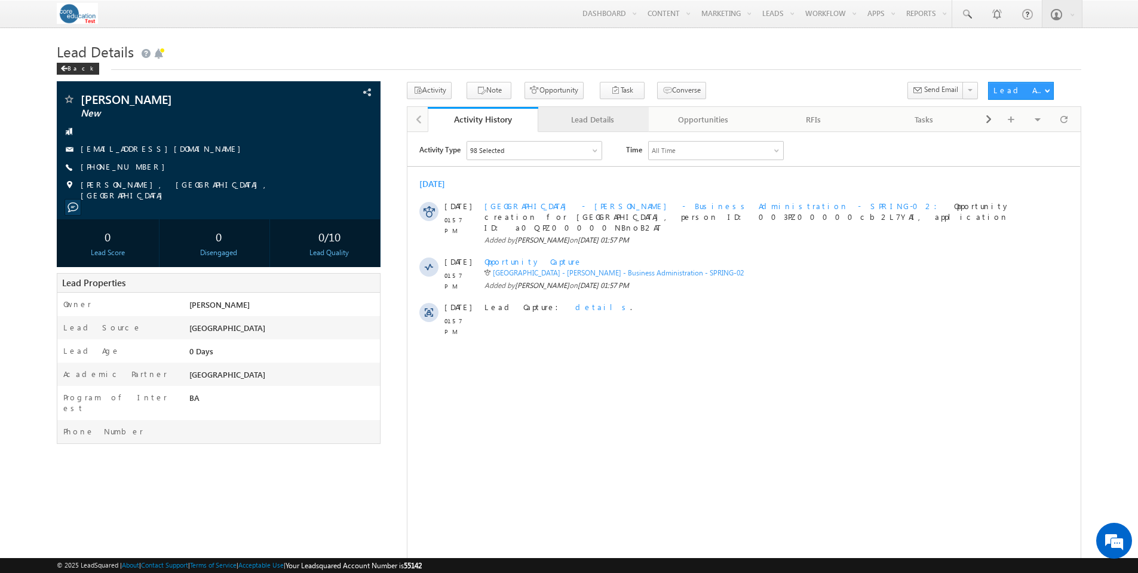
click at [591, 114] on div "Lead Details" at bounding box center [593, 119] width 90 height 14
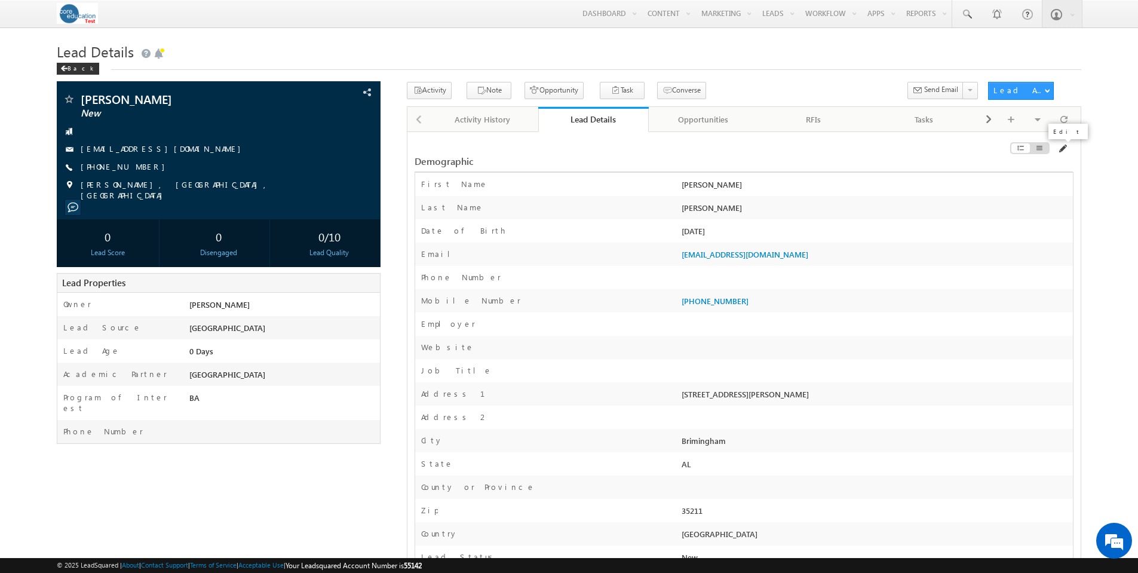
click at [1066, 151] on span at bounding box center [1063, 149] width 10 height 10
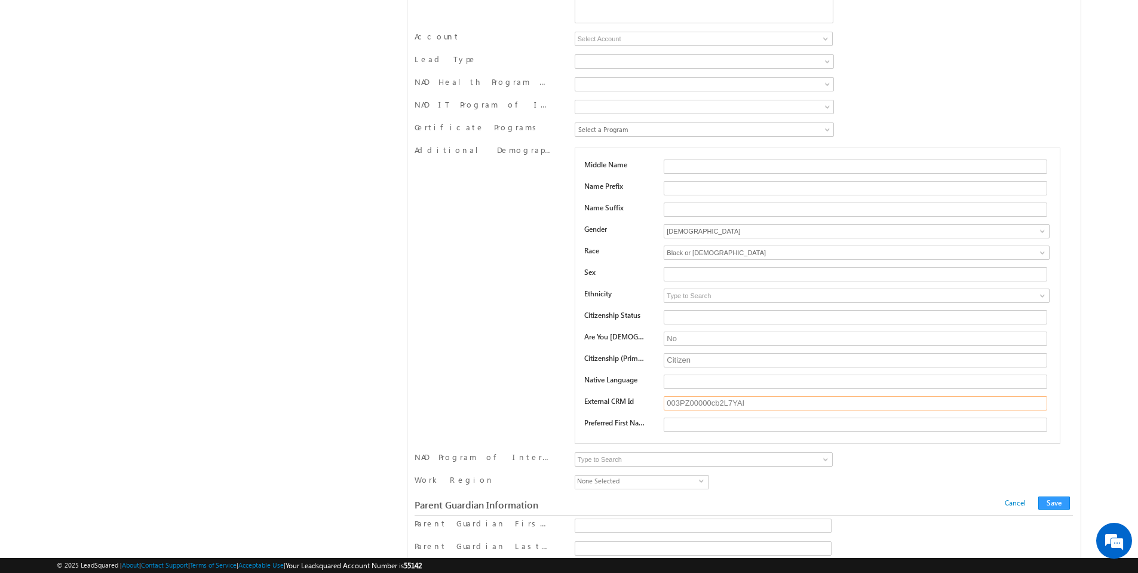
drag, startPoint x: 767, startPoint y: 403, endPoint x: 642, endPoint y: 396, distance: 124.5
click at [642, 396] on div "Middle Name Name Prefix Name Suffix Gender" at bounding box center [818, 296] width 486 height 296
click at [1052, 502] on button "Save" at bounding box center [1055, 503] width 32 height 13
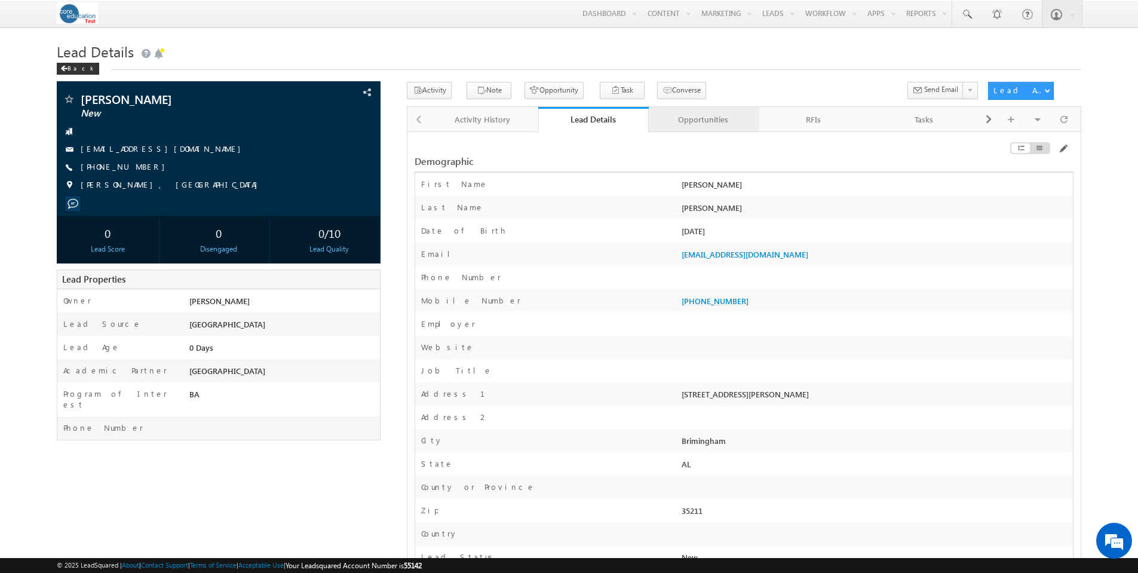
click at [711, 120] on div "Opportunities" at bounding box center [704, 119] width 90 height 14
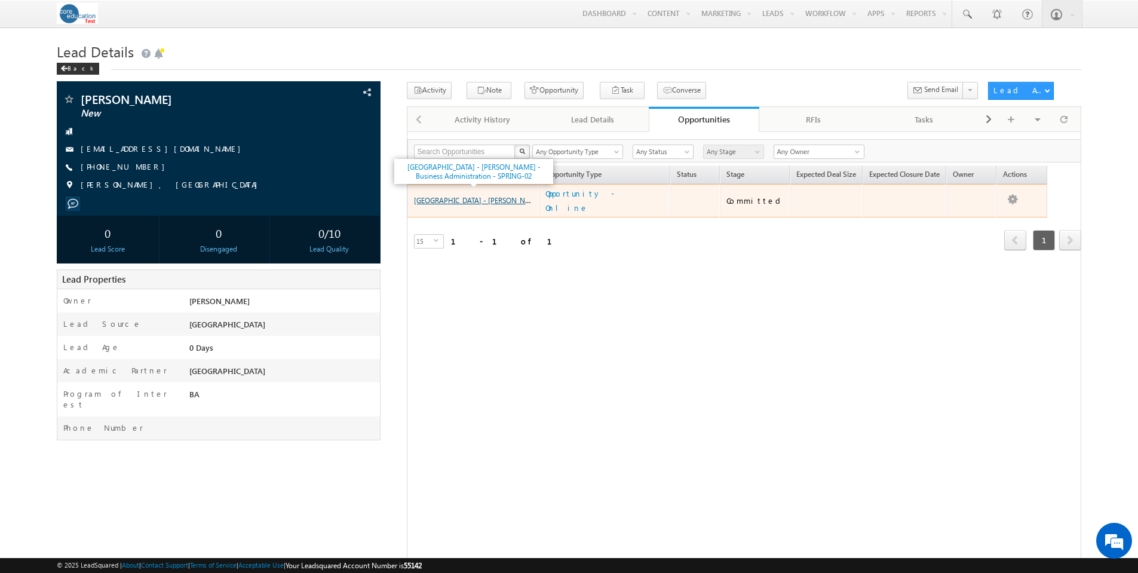
click at [497, 195] on link "Arcadia University - Aaliyah Scarbrough - Business Administration - SPRING-02" at bounding box center [539, 200] width 251 height 10
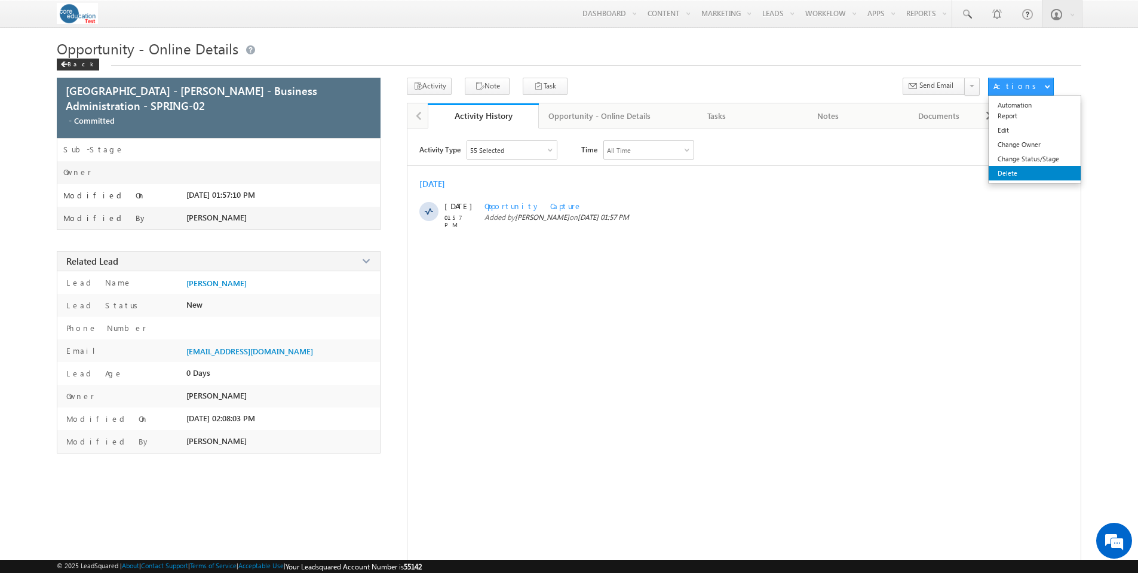
click at [1018, 168] on link "Delete" at bounding box center [1035, 173] width 92 height 14
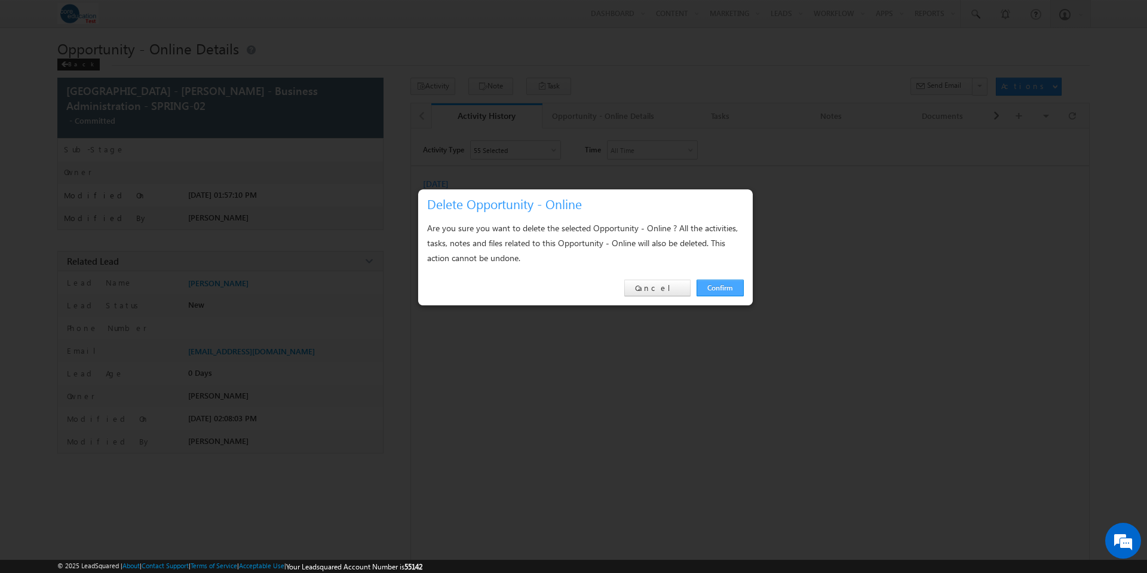
click at [721, 290] on link "Confirm" at bounding box center [720, 288] width 47 height 17
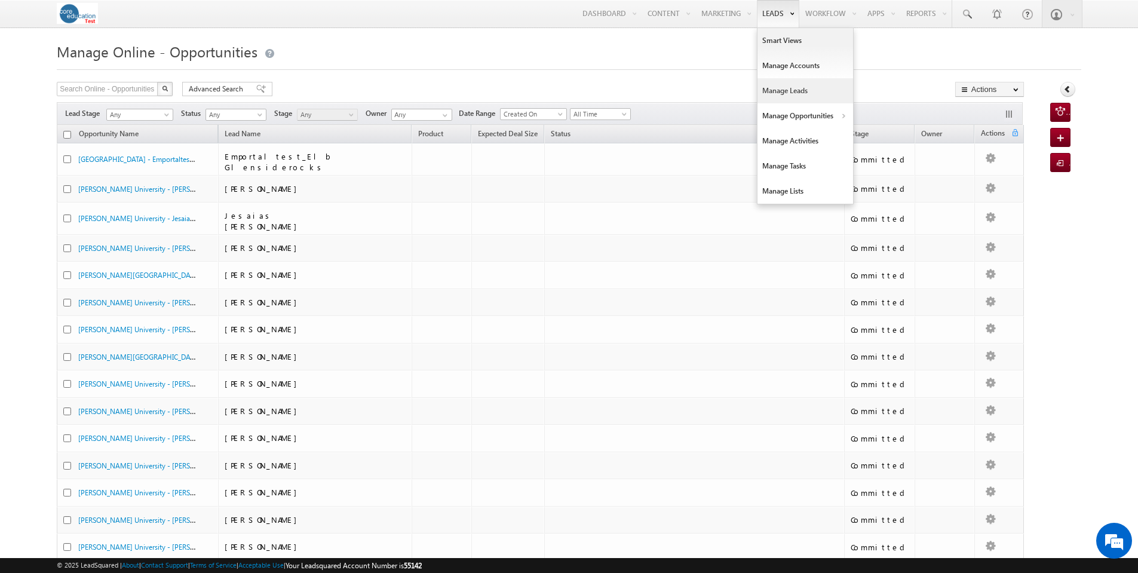
click at [783, 90] on link "Manage Leads" at bounding box center [806, 90] width 96 height 25
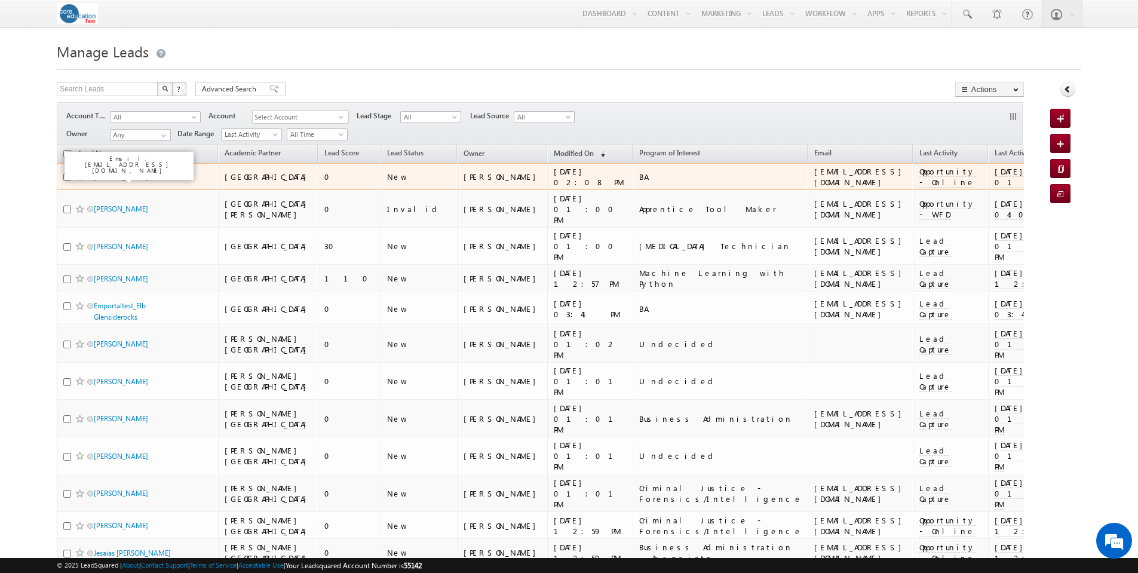
click at [135, 176] on link "Aaliyah Scarbrough" at bounding box center [121, 176] width 54 height 9
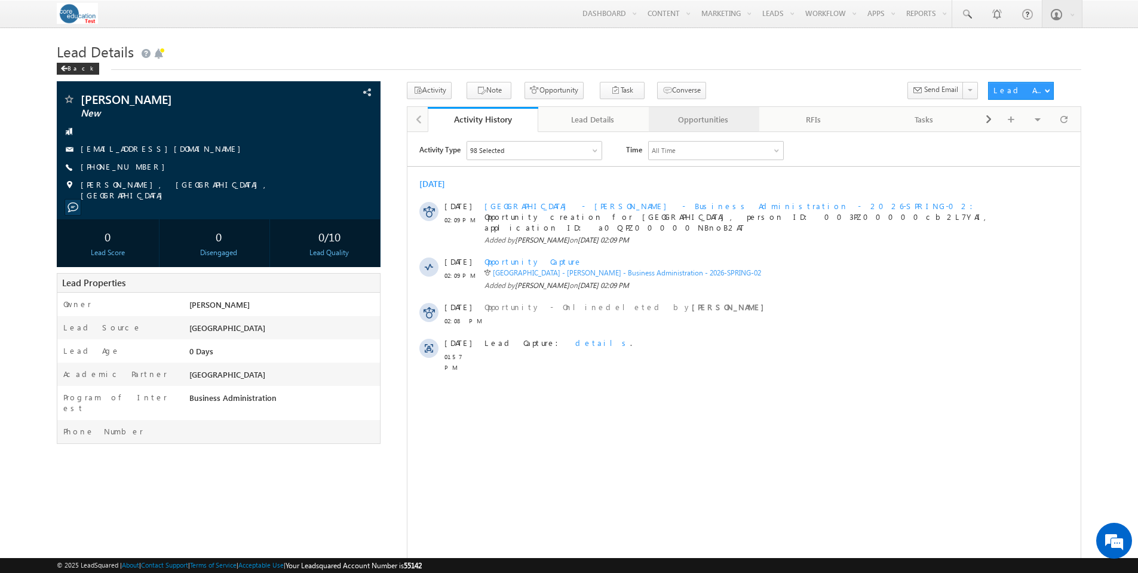
click at [715, 121] on div "Opportunities" at bounding box center [704, 119] width 90 height 14
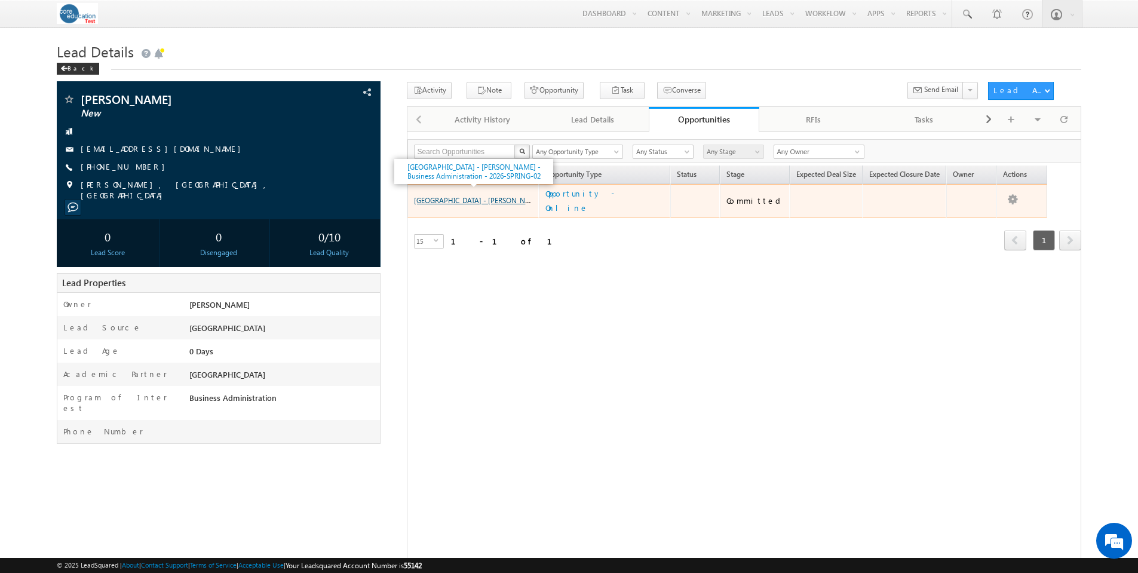
click at [479, 195] on link "[GEOGRAPHIC_DATA] - [PERSON_NAME] - Business Administration - 2026-SPRING-02" at bounding box center [548, 200] width 268 height 10
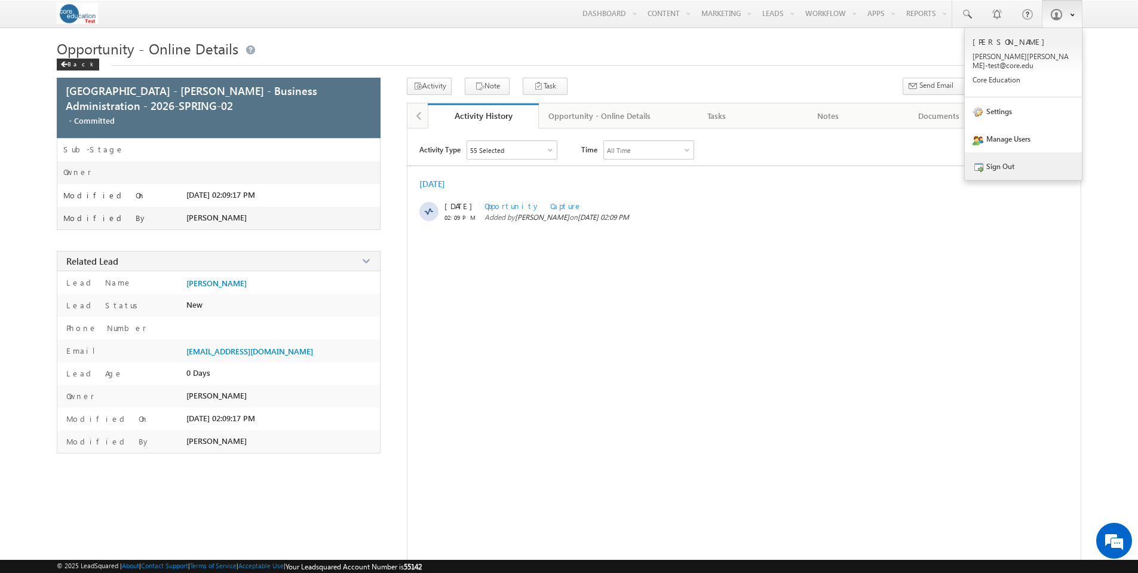
click at [1014, 158] on link "Sign Out" at bounding box center [1023, 165] width 117 height 27
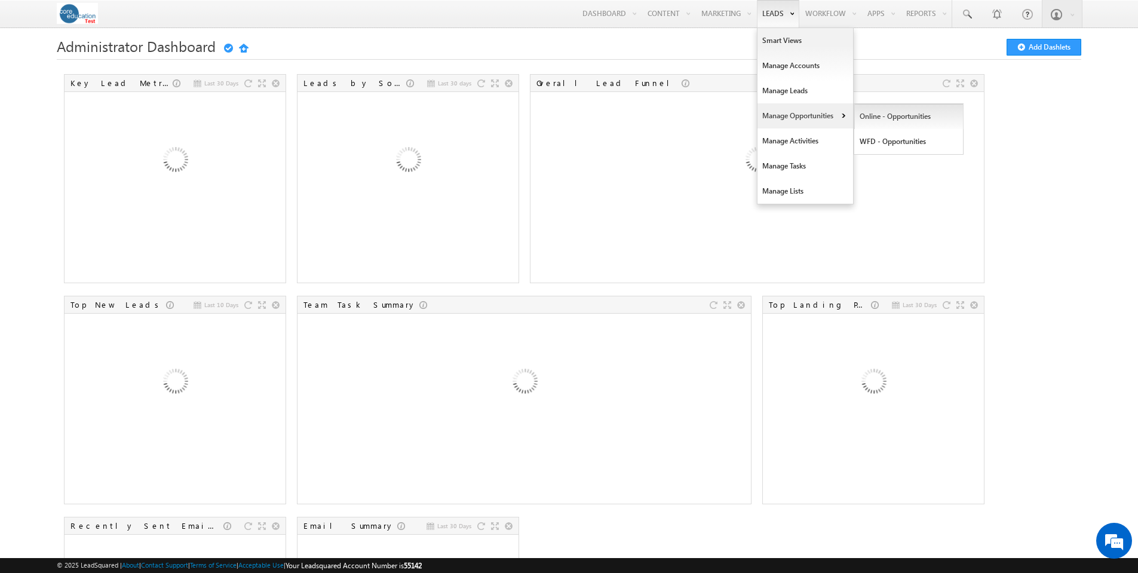
click at [889, 120] on link "Online - Opportunities" at bounding box center [909, 116] width 109 height 25
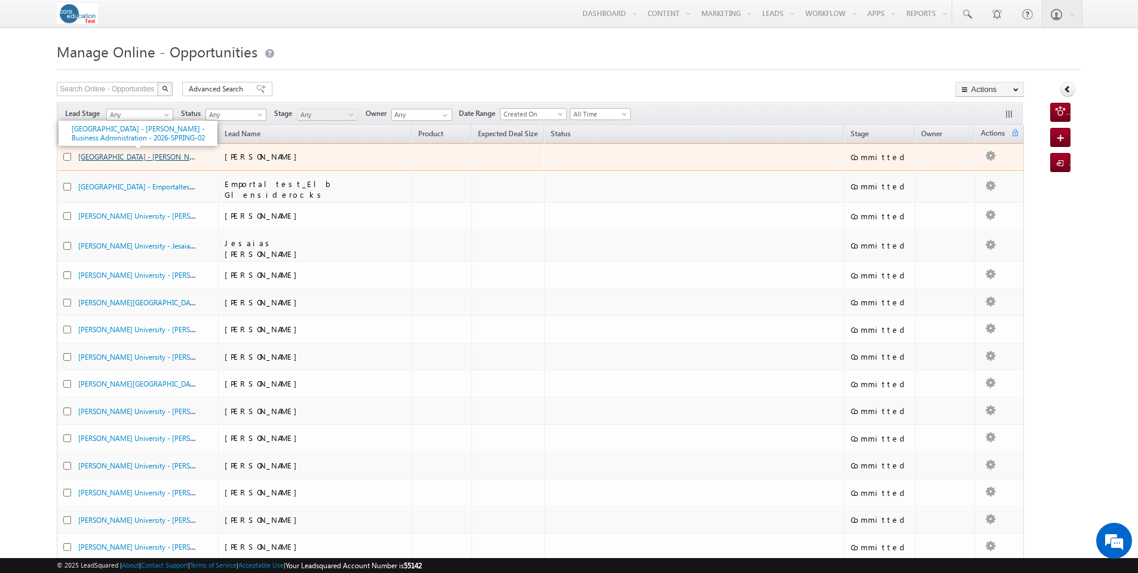
click at [169, 156] on link "Arcadia University - Aaliyah Scarbrough - Business Administration - 2026-SPRING…" at bounding box center [212, 156] width 268 height 10
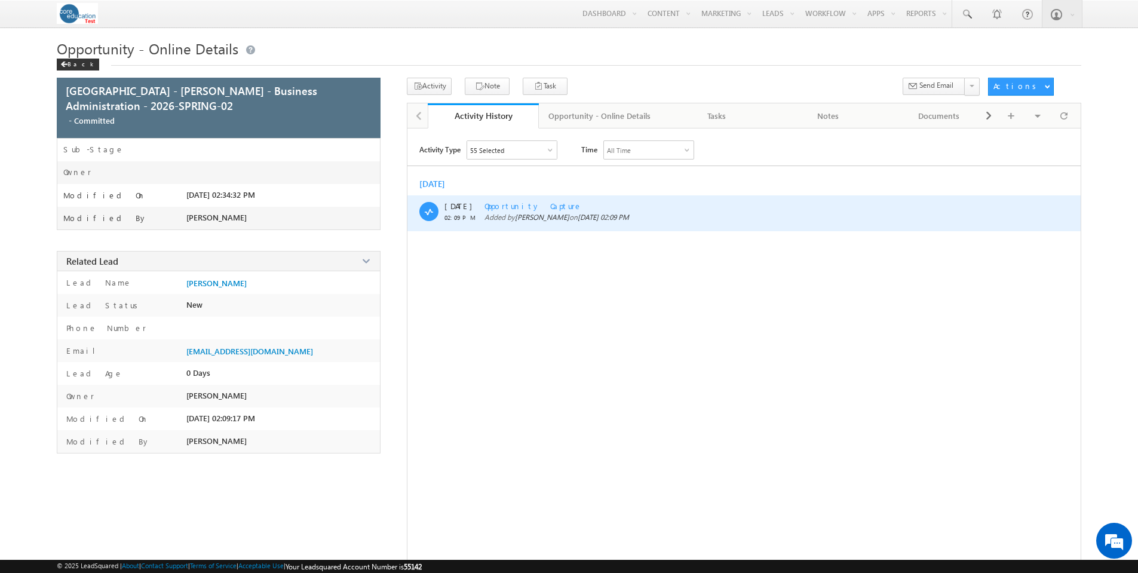
click at [496, 208] on span "Opportunity Capture" at bounding box center [534, 206] width 98 height 10
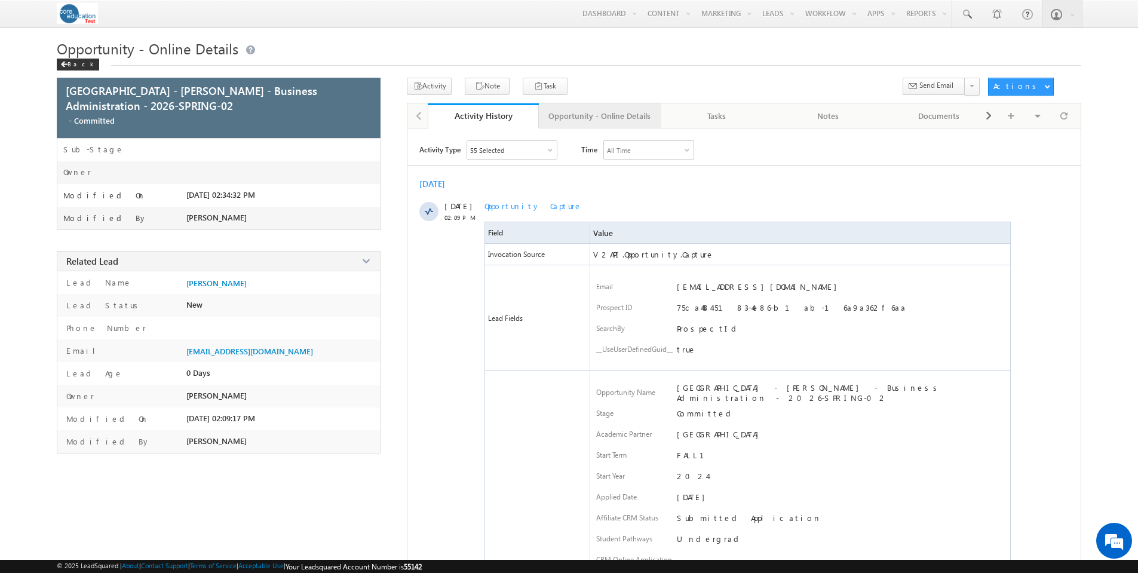
click at [575, 112] on div "Opportunity - Online Details" at bounding box center [600, 116] width 102 height 14
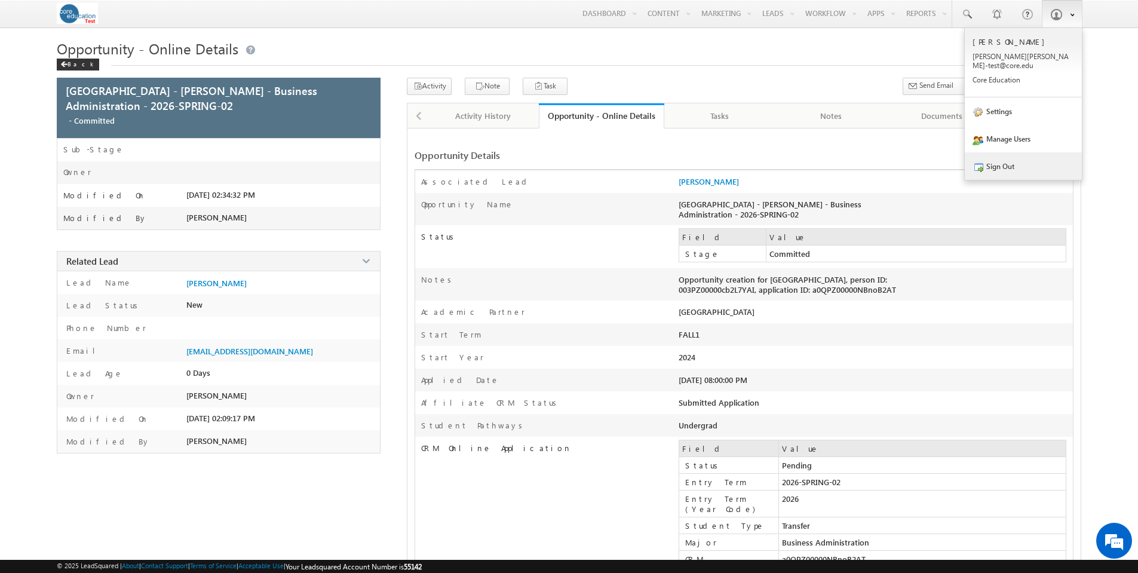
click at [1016, 152] on link "Sign Out" at bounding box center [1023, 165] width 117 height 27
